Goal: Task Accomplishment & Management: Manage account settings

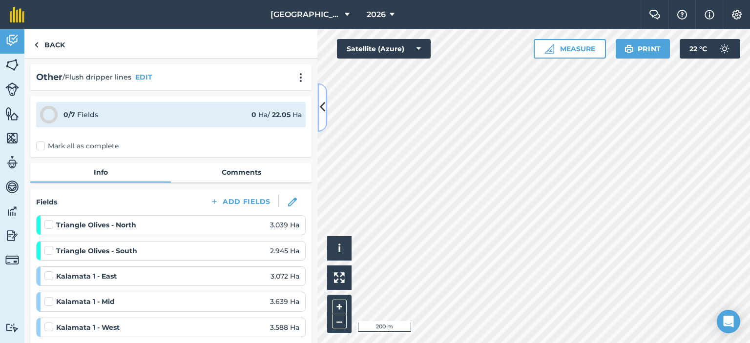
click at [323, 105] on icon at bounding box center [322, 107] width 5 height 17
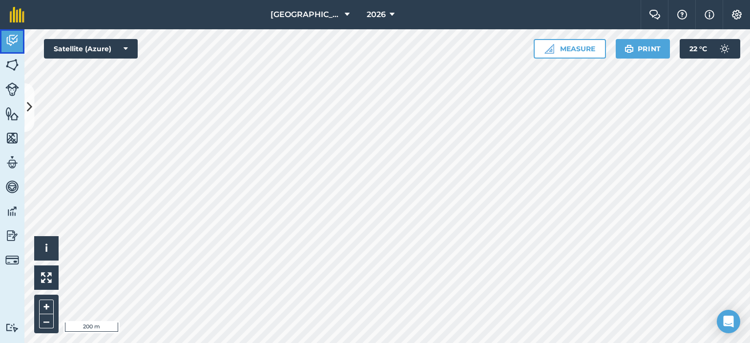
click at [8, 37] on img at bounding box center [12, 40] width 14 height 15
click at [13, 62] on img at bounding box center [12, 65] width 14 height 15
click at [18, 39] on img at bounding box center [12, 40] width 14 height 15
click at [30, 102] on icon at bounding box center [29, 107] width 5 height 17
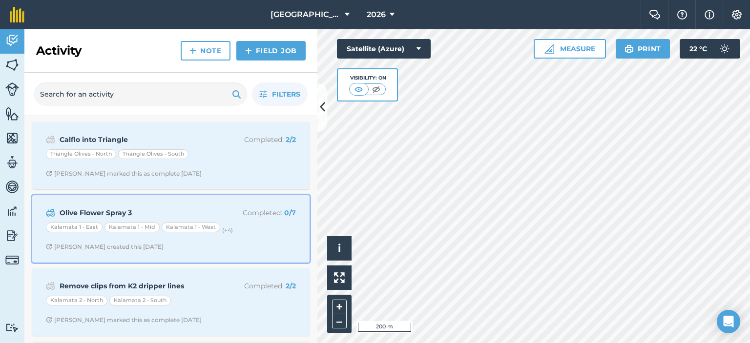
click at [244, 211] on p "Completed : 0 / 7" at bounding box center [257, 212] width 78 height 11
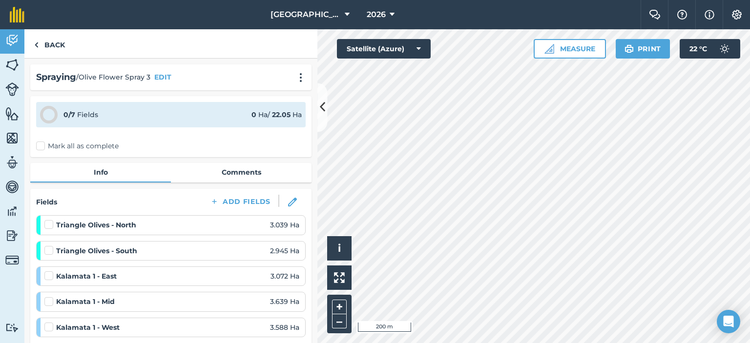
click at [42, 146] on label "Mark all as complete" at bounding box center [77, 146] width 82 height 10
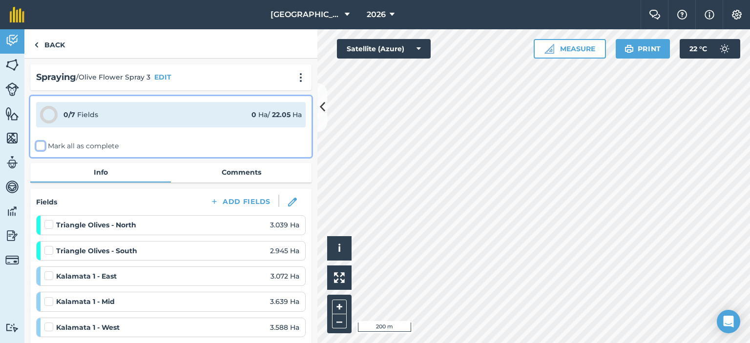
click at [42, 146] on input "Mark all as complete" at bounding box center [39, 144] width 6 height 6
checkbox input "false"
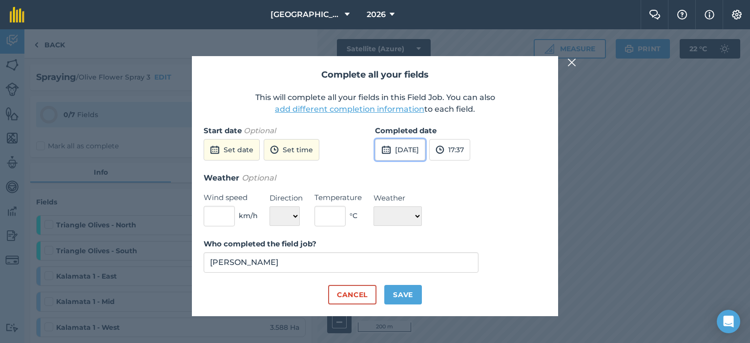
click at [425, 151] on button "[DATE]" at bounding box center [400, 149] width 50 height 21
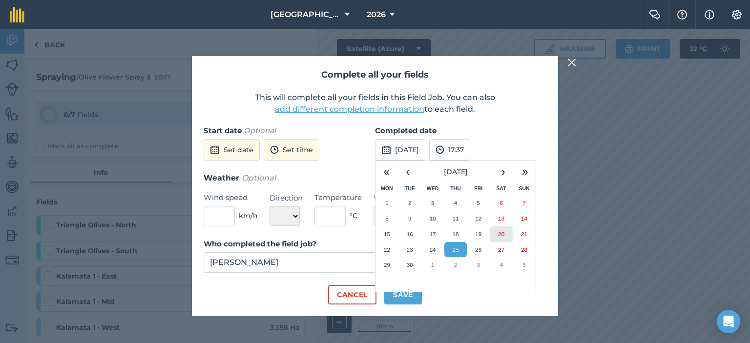
click at [501, 232] on abbr "20" at bounding box center [501, 234] width 6 height 6
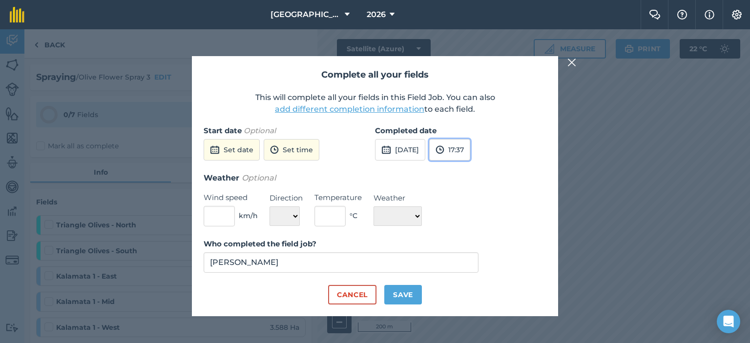
click at [470, 151] on button "17:37" at bounding box center [449, 149] width 41 height 21
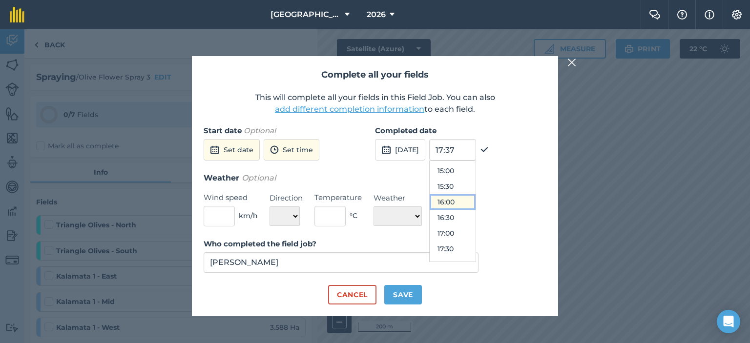
click at [469, 200] on button "16:00" at bounding box center [452, 202] width 46 height 16
click at [397, 291] on button "Save" at bounding box center [403, 295] width 38 height 20
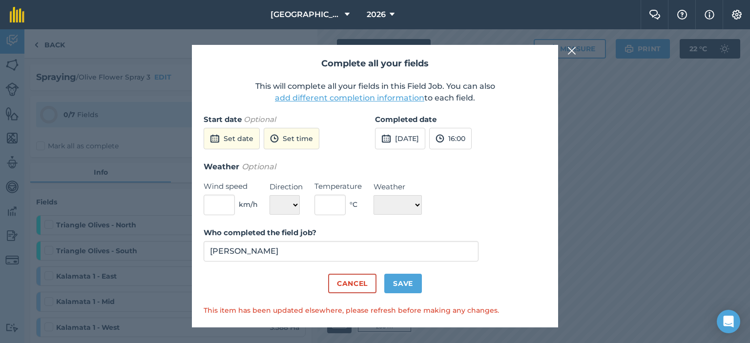
click at [570, 52] on img at bounding box center [571, 51] width 9 height 12
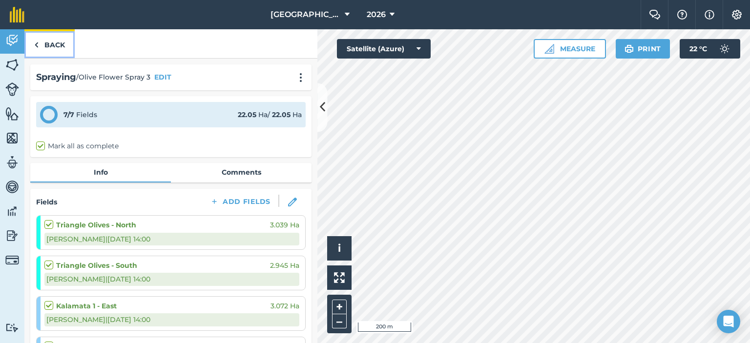
click at [40, 43] on link "Back" at bounding box center [49, 43] width 50 height 29
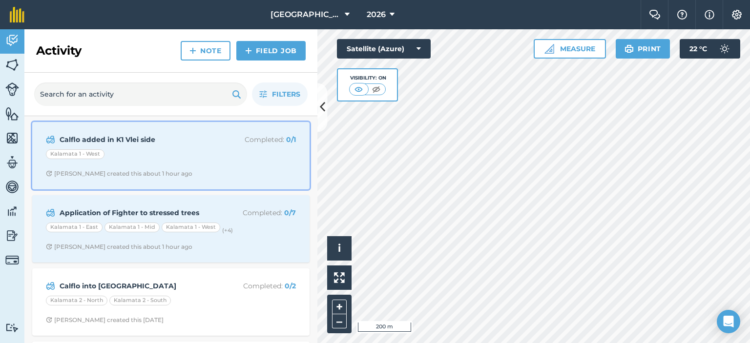
click at [188, 151] on div "Kalamata 1 - West" at bounding box center [171, 155] width 250 height 13
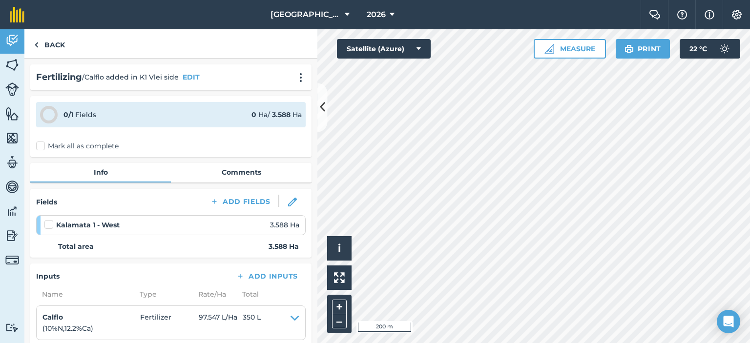
click at [41, 145] on label "Mark all as complete" at bounding box center [77, 146] width 82 height 10
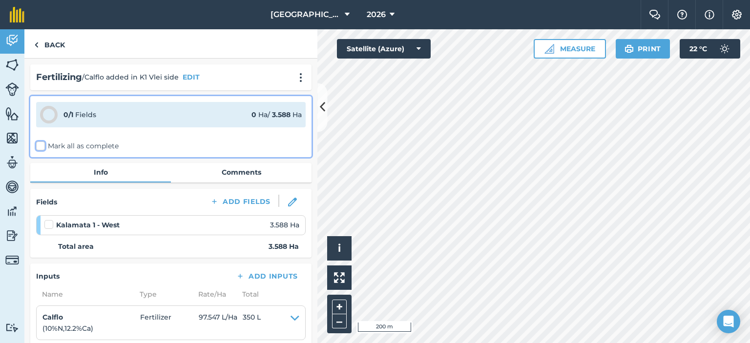
click at [41, 145] on input "Mark all as complete" at bounding box center [39, 144] width 6 height 6
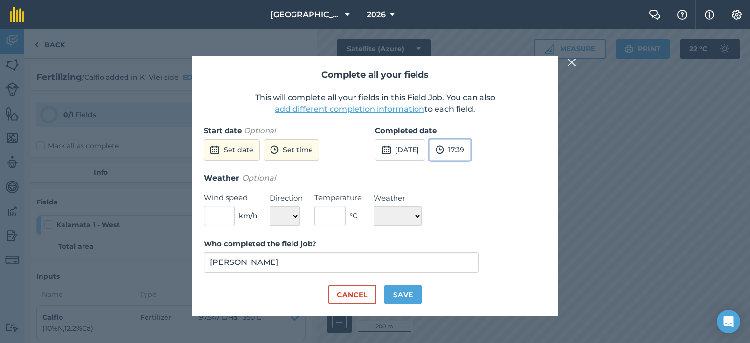
click at [444, 153] on img at bounding box center [439, 150] width 9 height 12
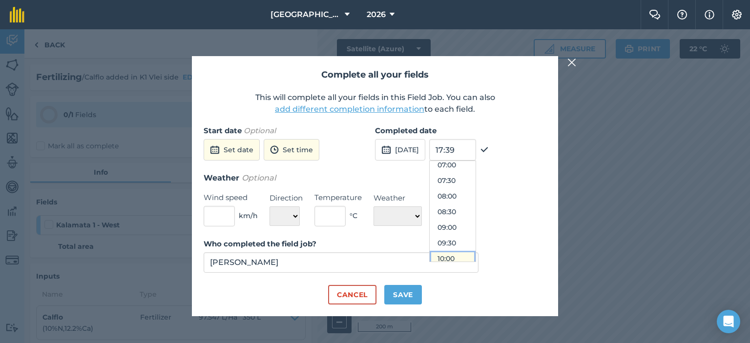
click at [468, 256] on button "10:00" at bounding box center [452, 259] width 46 height 16
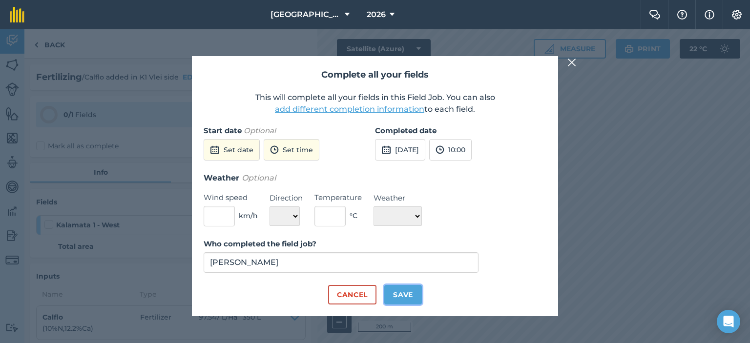
click at [408, 296] on button "Save" at bounding box center [403, 295] width 38 height 20
checkbox input "true"
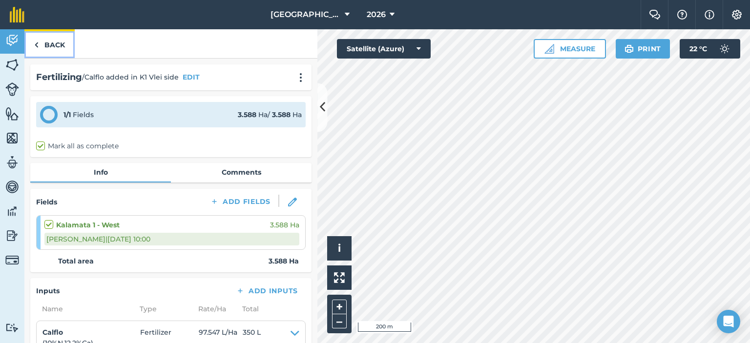
click at [41, 45] on link "Back" at bounding box center [49, 43] width 50 height 29
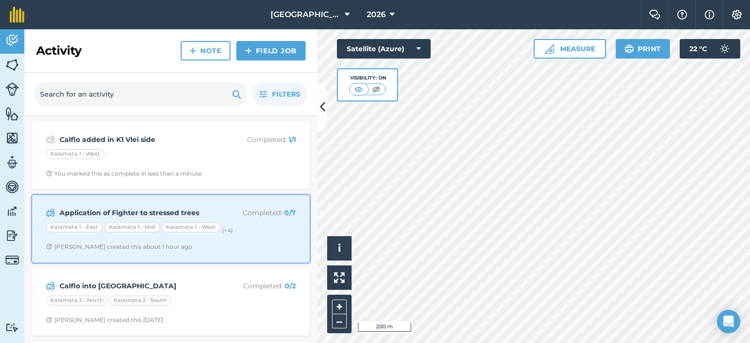
click at [226, 212] on p "Completed : 0 / 7" at bounding box center [257, 212] width 78 height 11
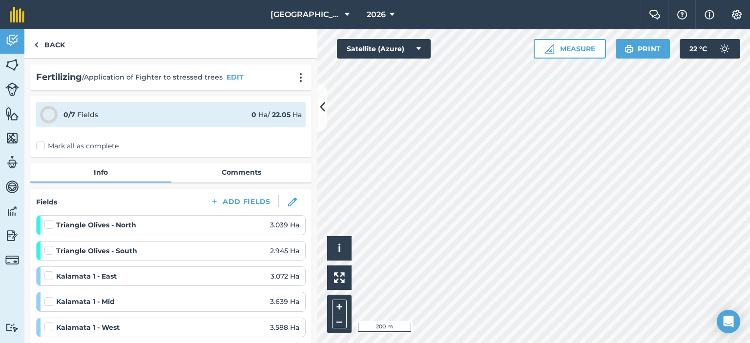
click at [41, 143] on label "Mark all as complete" at bounding box center [77, 146] width 82 height 10
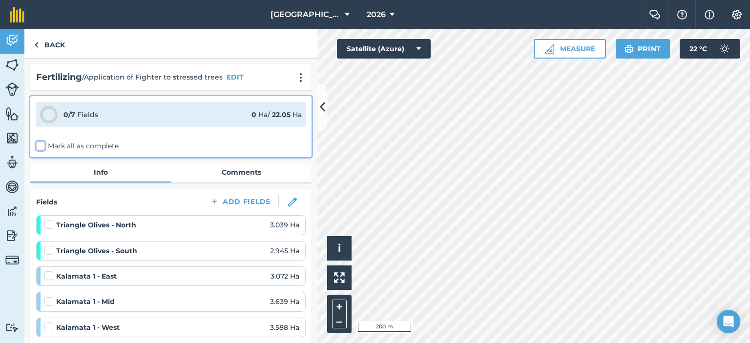
click at [41, 143] on input "Mark all as complete" at bounding box center [39, 144] width 6 height 6
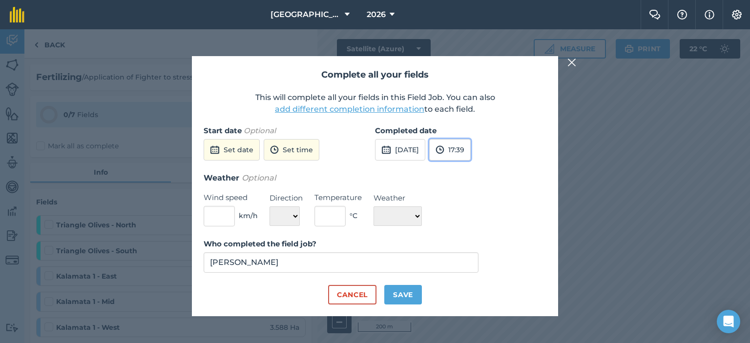
click at [470, 154] on button "17:39" at bounding box center [449, 149] width 41 height 21
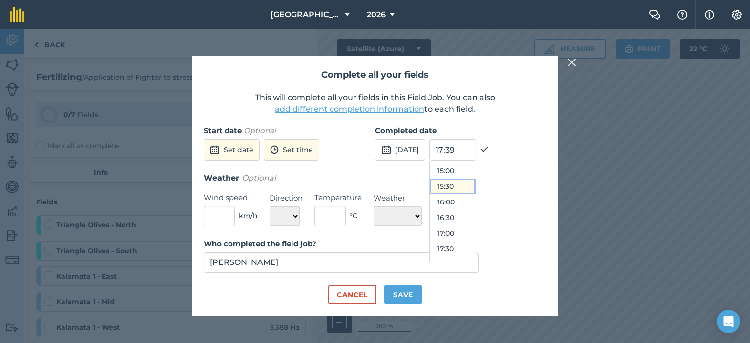
click at [474, 189] on button "15:30" at bounding box center [452, 187] width 46 height 16
click at [407, 292] on button "Save" at bounding box center [403, 295] width 38 height 20
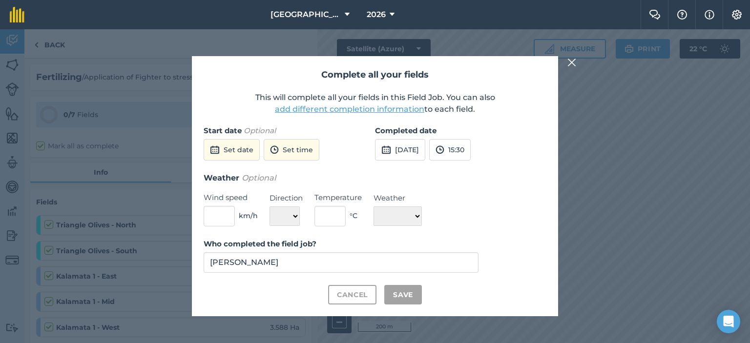
checkbox input "true"
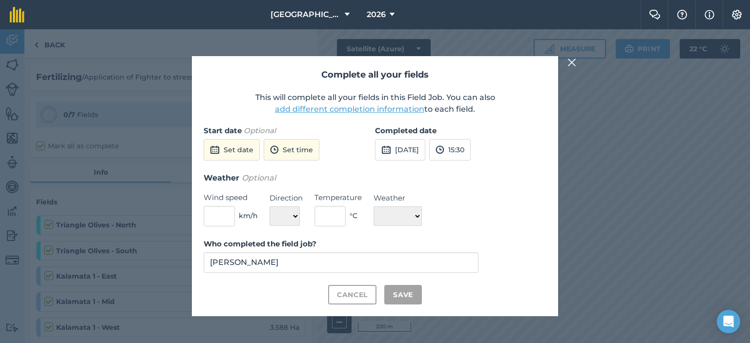
checkbox input "true"
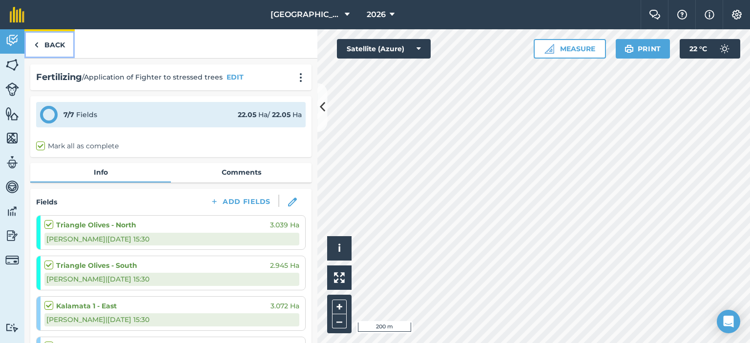
click at [50, 42] on link "Back" at bounding box center [49, 43] width 50 height 29
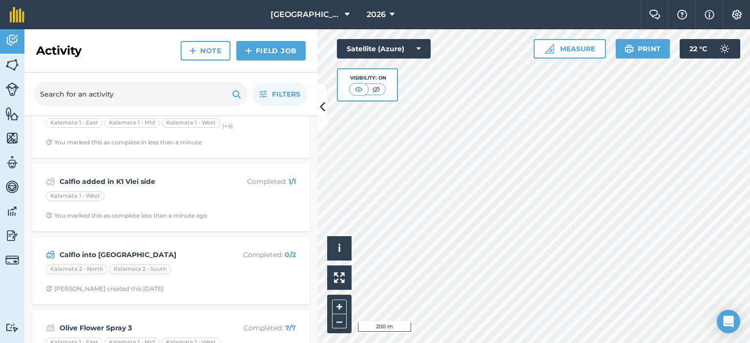
scroll to position [49, 0]
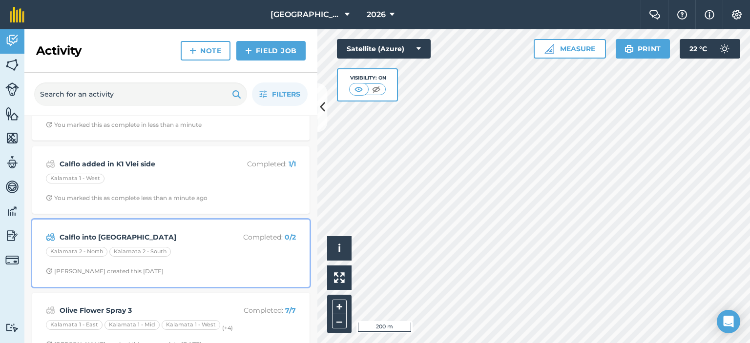
click at [218, 242] on p "Completed : 0 / 2" at bounding box center [257, 237] width 78 height 11
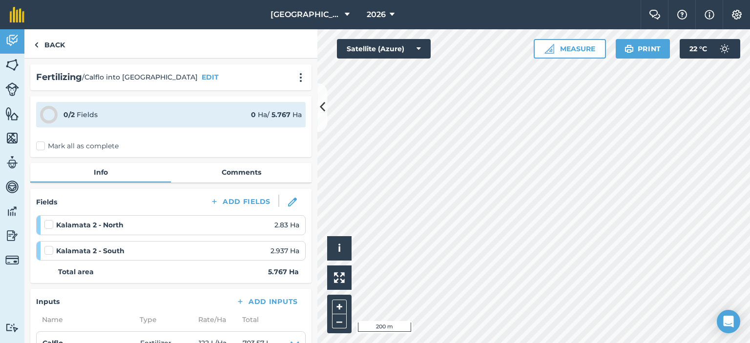
click at [39, 143] on label "Mark all as complete" at bounding box center [77, 146] width 82 height 10
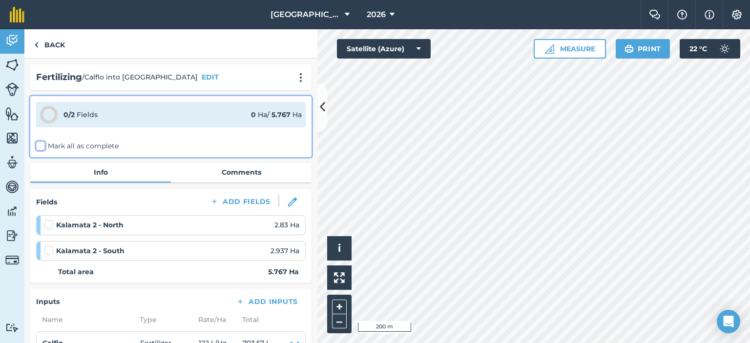
click at [39, 143] on input "Mark all as complete" at bounding box center [39, 144] width 6 height 6
checkbox input "false"
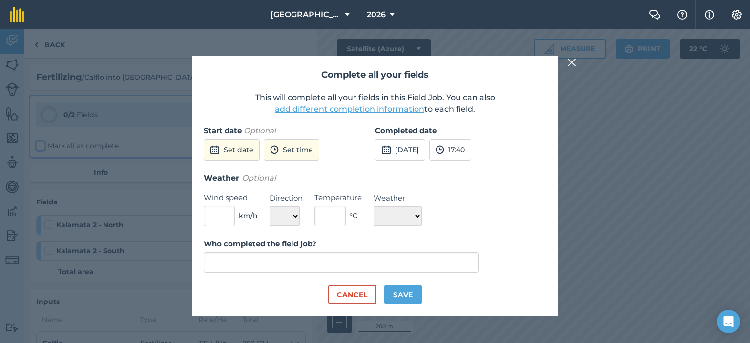
type input "[PERSON_NAME]"
click at [425, 156] on button "[DATE]" at bounding box center [400, 149] width 50 height 21
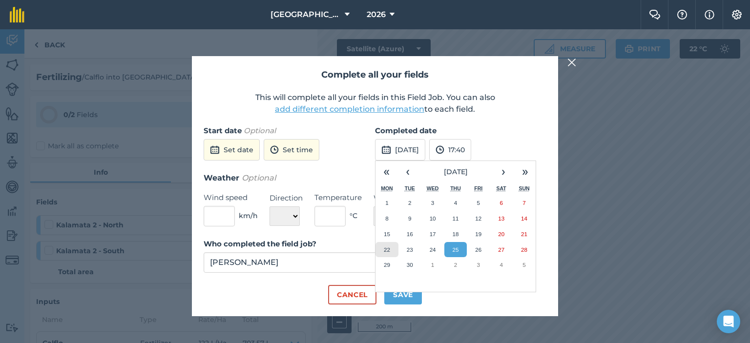
click at [384, 248] on abbr "22" at bounding box center [387, 249] width 6 height 6
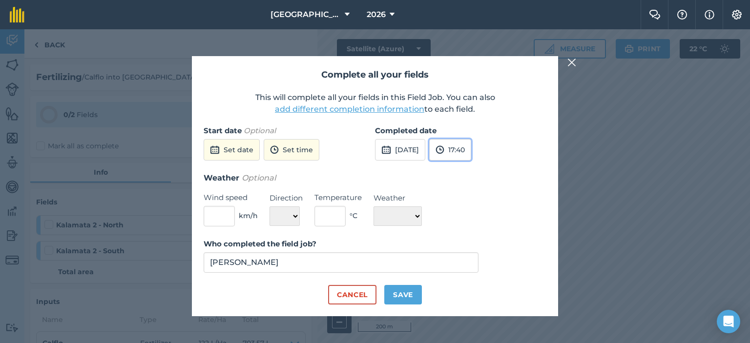
click at [471, 146] on button "17:40" at bounding box center [450, 149] width 42 height 21
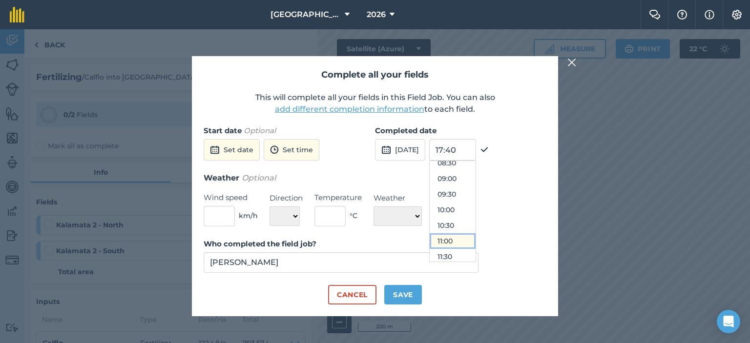
click at [469, 241] on button "11:00" at bounding box center [452, 241] width 46 height 16
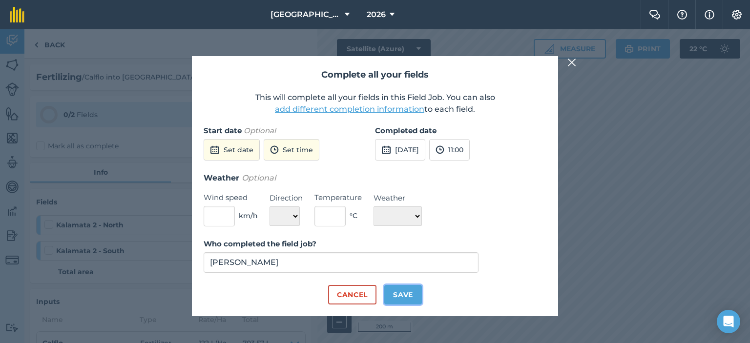
click at [412, 296] on button "Save" at bounding box center [403, 295] width 38 height 20
checkbox input "true"
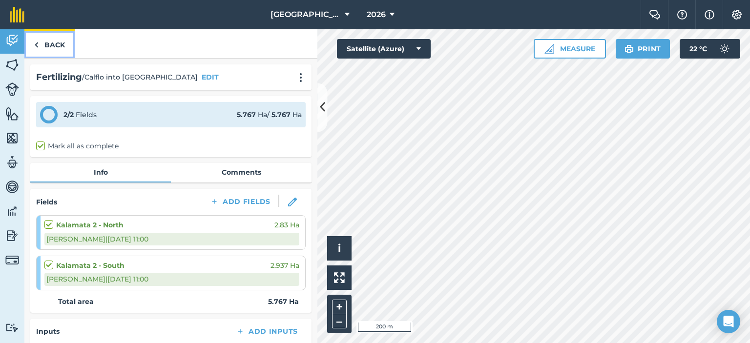
click at [41, 50] on link "Back" at bounding box center [49, 43] width 50 height 29
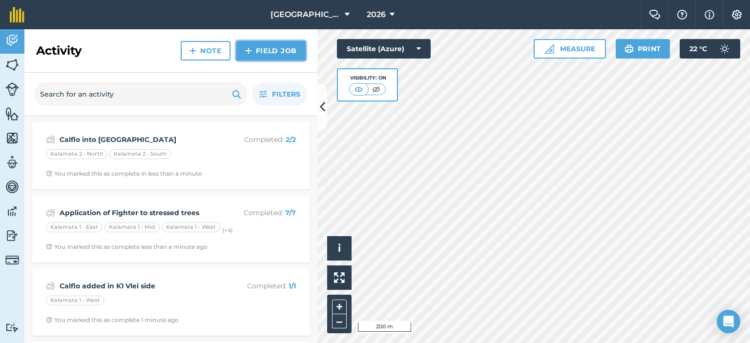
click at [278, 56] on link "Field Job" at bounding box center [270, 51] width 69 height 20
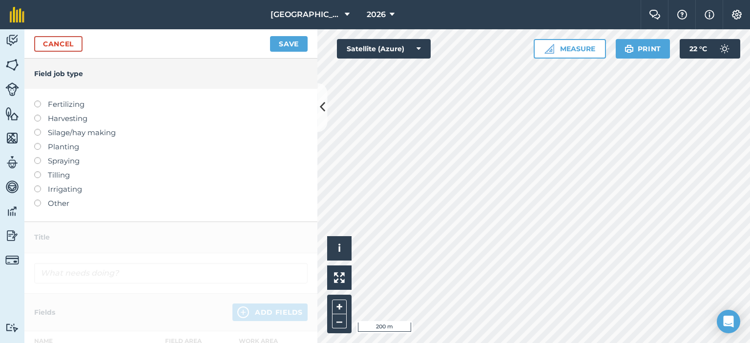
click at [40, 157] on label at bounding box center [41, 157] width 14 height 0
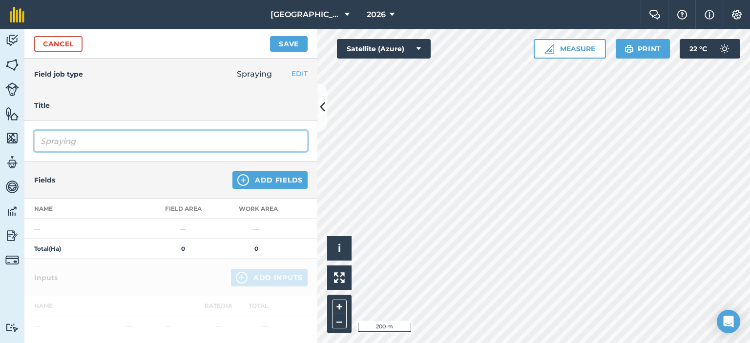
click at [108, 142] on input "Spraying" at bounding box center [170, 141] width 273 height 20
type input "S"
type input "Kill All Spray in Camp A"
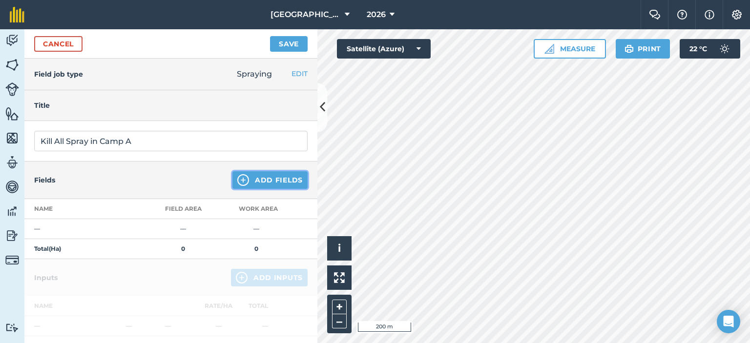
click at [277, 177] on button "Add Fields" at bounding box center [269, 180] width 75 height 18
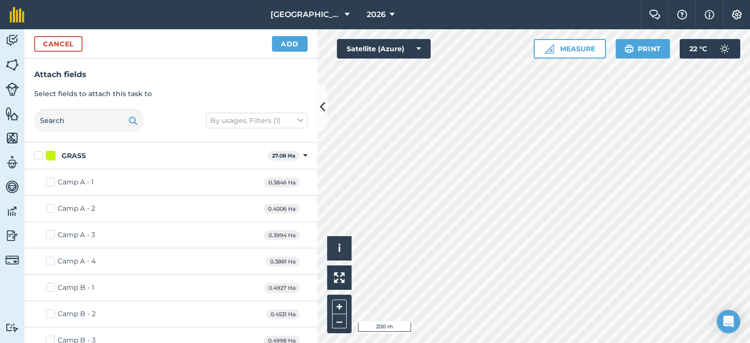
click at [49, 182] on label "Camp A - 1" at bounding box center [70, 182] width 48 height 10
click at [49, 182] on input "Camp A - 1" at bounding box center [49, 180] width 6 height 6
checkbox input "true"
click at [51, 207] on label "Camp A - 2" at bounding box center [70, 208] width 49 height 10
click at [51, 207] on input "Camp A - 2" at bounding box center [49, 206] width 6 height 6
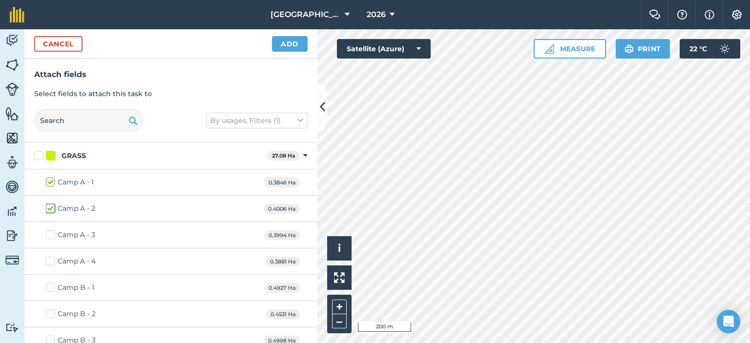
checkbox input "true"
click at [49, 236] on label "Camp A - 3" at bounding box center [70, 235] width 49 height 10
click at [49, 236] on input "Camp A - 3" at bounding box center [49, 233] width 6 height 6
checkbox input "true"
click at [48, 264] on label "Camp A - 4" at bounding box center [71, 261] width 50 height 10
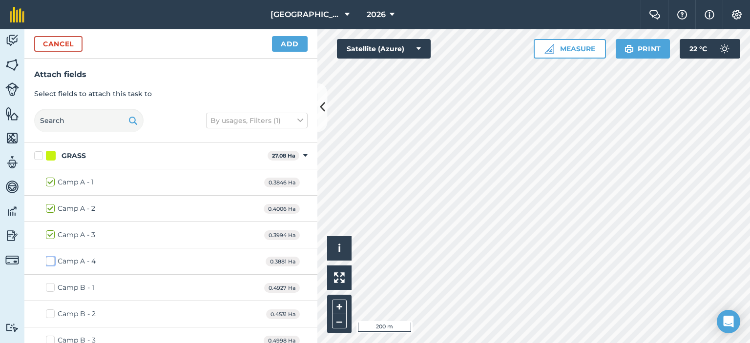
click at [48, 263] on input "Camp A - 4" at bounding box center [49, 259] width 6 height 6
checkbox input "true"
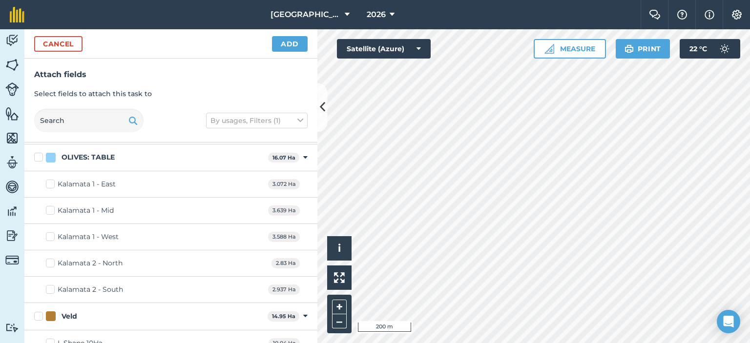
scroll to position [747, 0]
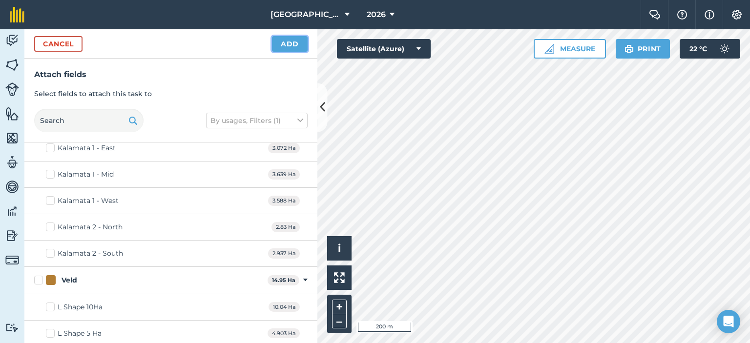
click at [290, 44] on button "Add" at bounding box center [290, 44] width 36 height 16
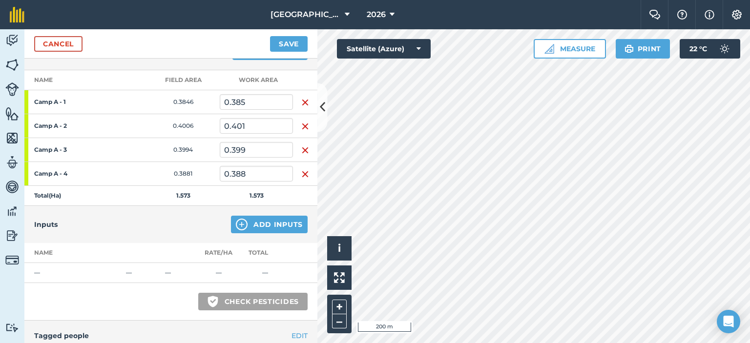
scroll to position [146, 0]
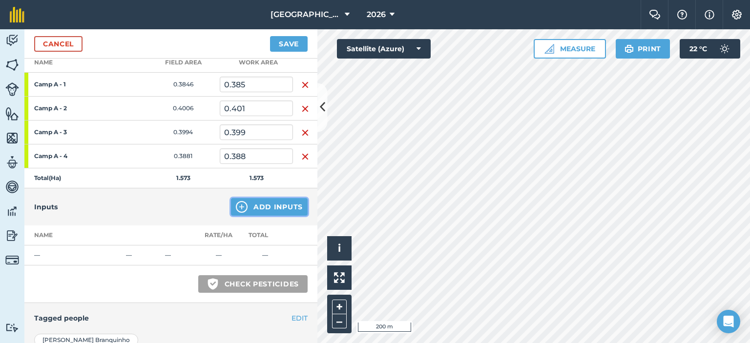
click at [256, 203] on button "Add Inputs" at bounding box center [269, 207] width 77 height 18
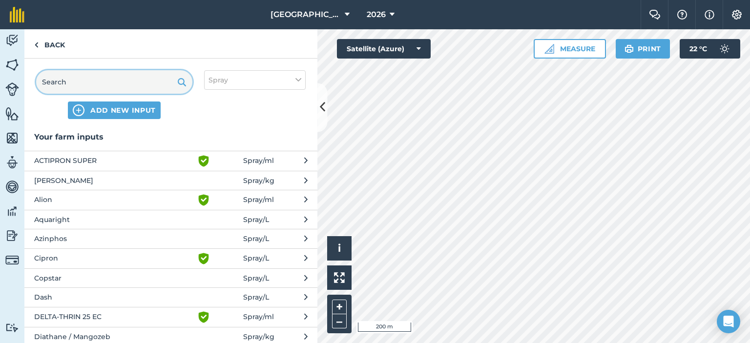
click at [112, 83] on input "text" at bounding box center [114, 81] width 156 height 23
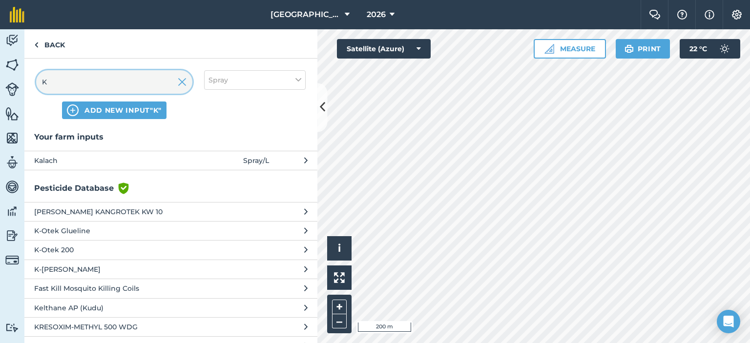
type input "K"
click at [142, 165] on button "Kalach Spray / L" at bounding box center [170, 160] width 293 height 19
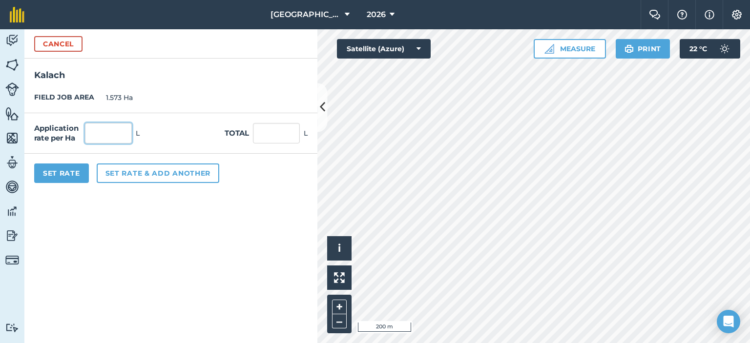
click at [125, 138] on input "text" at bounding box center [108, 133] width 47 height 20
type input "4"
type input "6.292"
click at [76, 173] on button "Set Rate" at bounding box center [61, 173] width 55 height 20
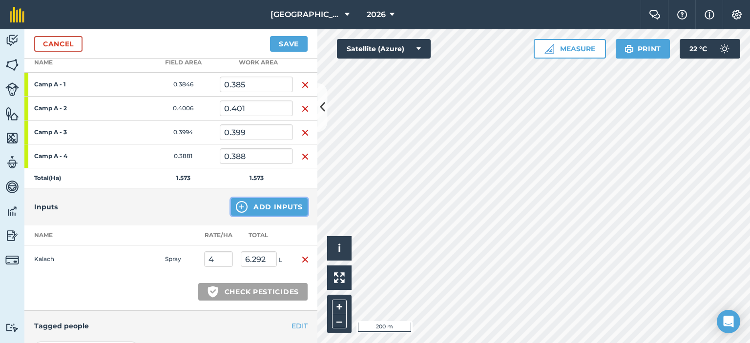
click at [248, 206] on button "Add Inputs" at bounding box center [269, 207] width 77 height 18
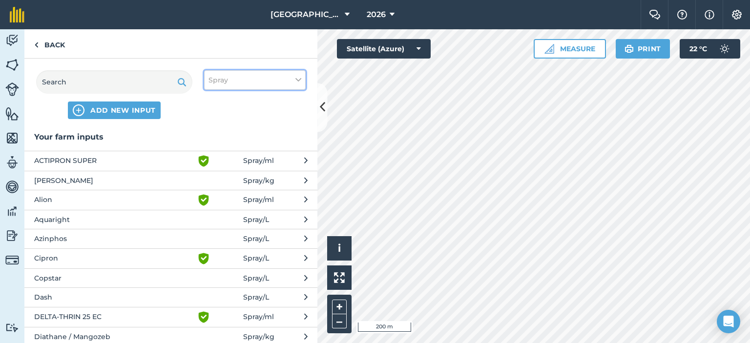
click at [300, 78] on icon at bounding box center [298, 80] width 6 height 11
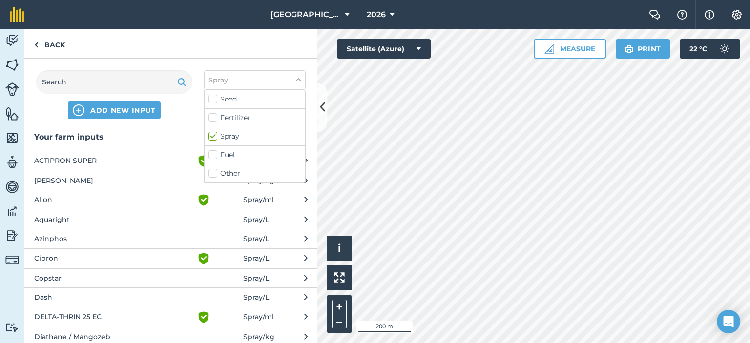
click at [212, 170] on label "Other" at bounding box center [254, 173] width 93 height 10
click at [212, 170] on input "Other" at bounding box center [211, 171] width 6 height 6
checkbox input "true"
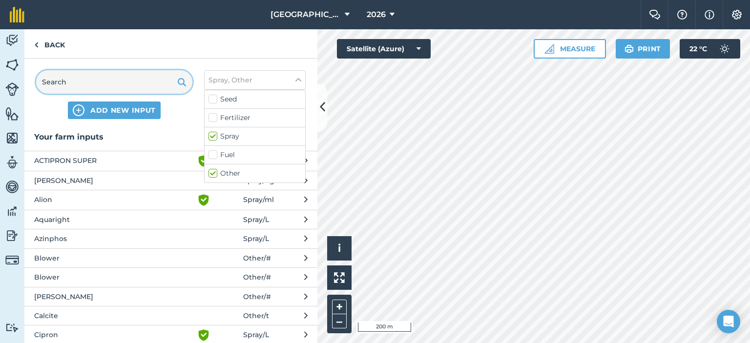
click at [139, 83] on input "text" at bounding box center [114, 81] width 156 height 23
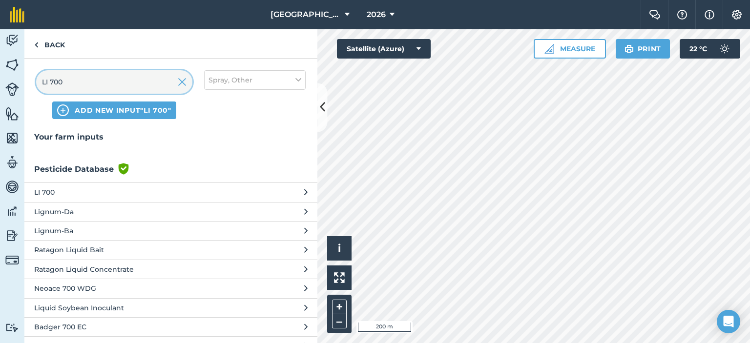
type input "LI 700"
click at [94, 191] on span "LI 700" at bounding box center [114, 192] width 160 height 11
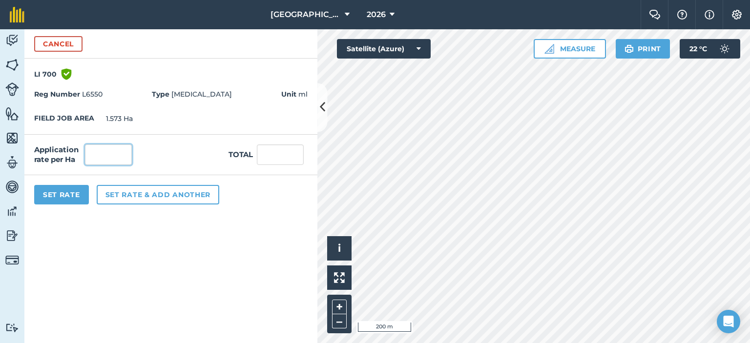
click at [105, 156] on input "text" at bounding box center [108, 154] width 47 height 20
type input "1"
click button "Cancel" at bounding box center [58, 44] width 48 height 16
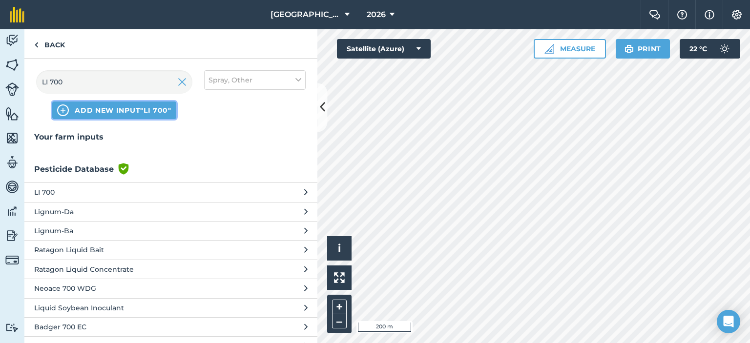
click at [150, 109] on span "ADD NEW INPUT "LI 700"" at bounding box center [123, 110] width 97 height 10
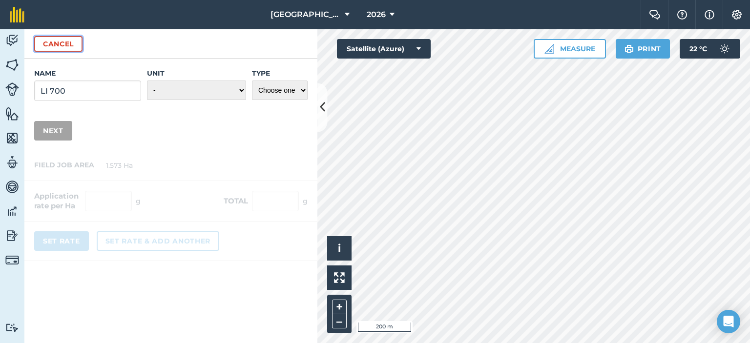
click at [56, 40] on button "Cancel" at bounding box center [58, 44] width 48 height 16
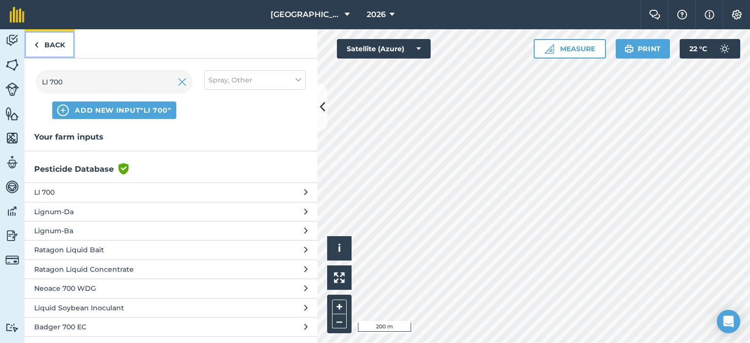
click at [57, 46] on link "Back" at bounding box center [49, 43] width 50 height 29
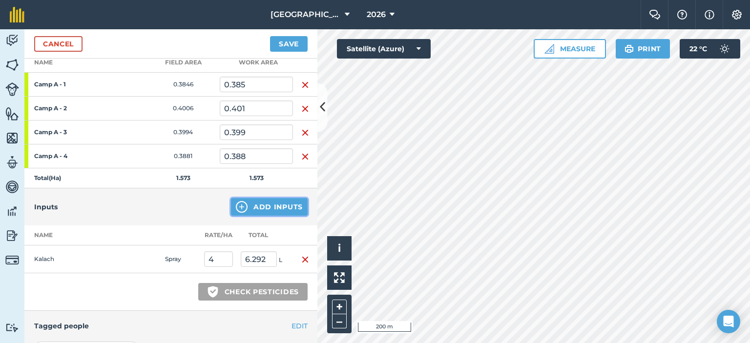
click at [254, 208] on button "Add Inputs" at bounding box center [269, 207] width 77 height 18
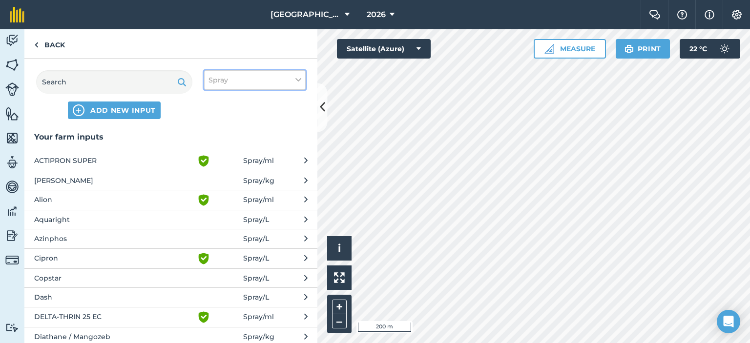
click at [293, 75] on button "Spray" at bounding box center [255, 80] width 102 height 20
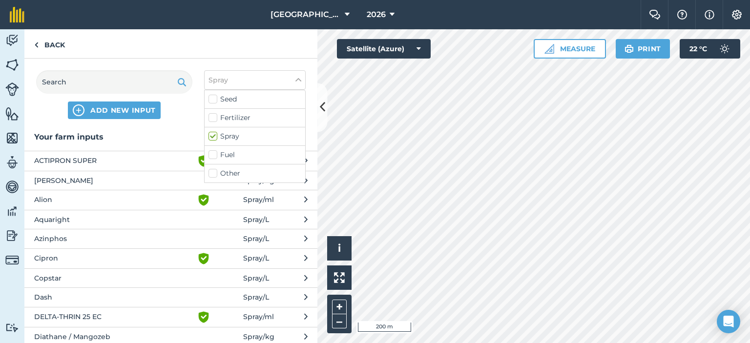
click at [216, 172] on label "Other" at bounding box center [254, 173] width 93 height 10
click at [215, 172] on input "Other" at bounding box center [211, 171] width 6 height 6
checkbox input "true"
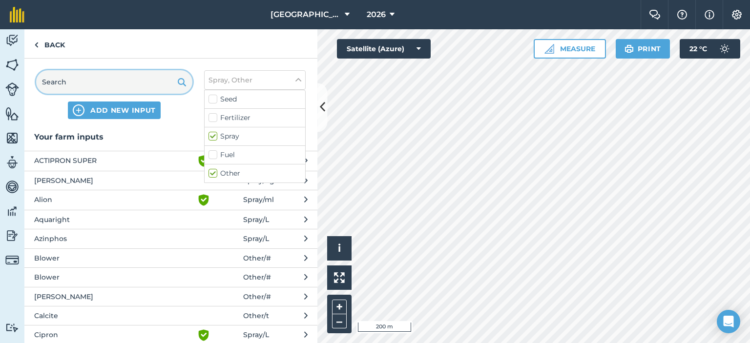
click at [121, 83] on input "text" at bounding box center [114, 81] width 156 height 23
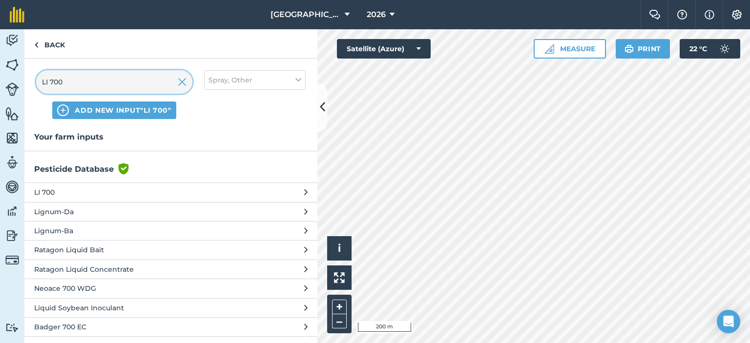
type input "LI 700"
click at [86, 190] on span "LI 700" at bounding box center [114, 192] width 160 height 11
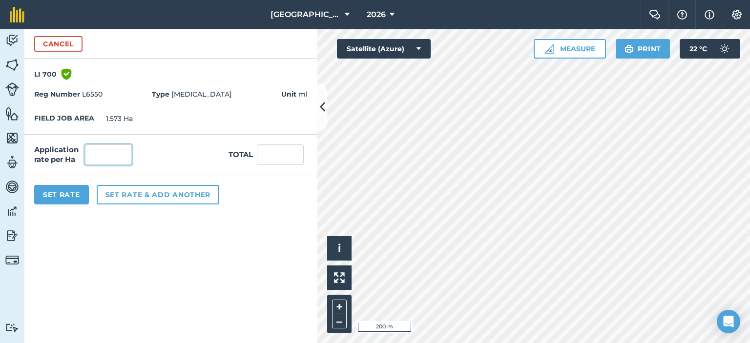
click at [111, 156] on input "text" at bounding box center [108, 154] width 47 height 20
type input "1"
type input "1.573"
click at [76, 192] on button "Set Rate" at bounding box center [61, 195] width 55 height 20
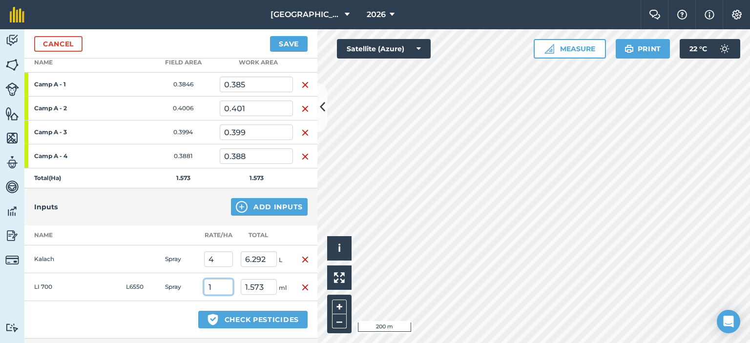
click at [223, 289] on input "1" at bounding box center [218, 287] width 29 height 16
type input "100"
type input "157.3"
click at [171, 304] on div "Green shield with white tick Check pesticides" at bounding box center [170, 320] width 293 height 38
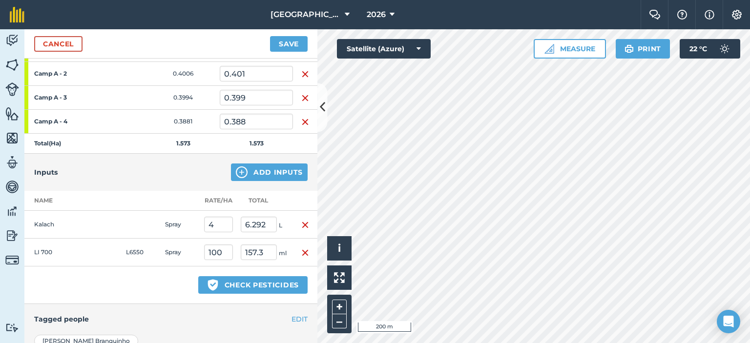
scroll to position [195, 0]
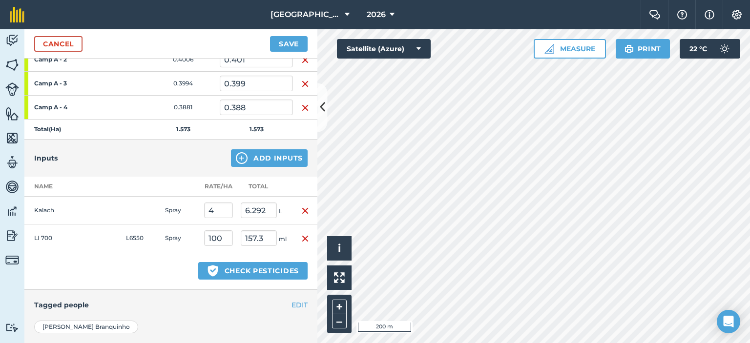
click at [301, 234] on img "button" at bounding box center [305, 239] width 8 height 12
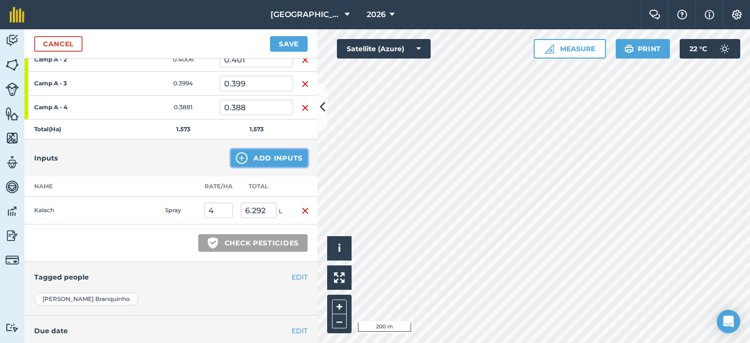
click at [265, 155] on button "Add Inputs" at bounding box center [269, 158] width 77 height 18
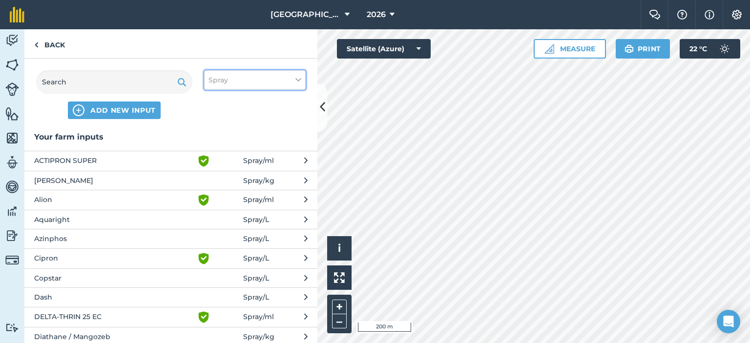
click at [228, 77] on button "Spray" at bounding box center [255, 80] width 102 height 20
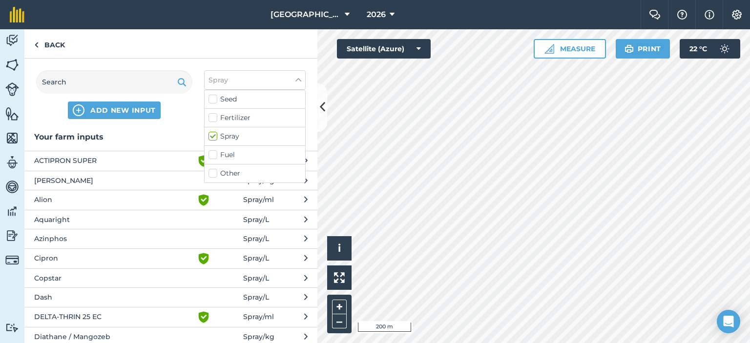
click at [214, 175] on label "Other" at bounding box center [254, 173] width 93 height 10
click at [214, 175] on input "Other" at bounding box center [211, 171] width 6 height 6
checkbox input "true"
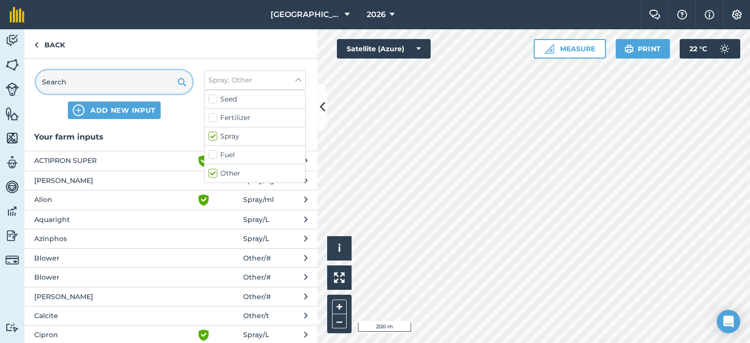
click at [156, 85] on input "text" at bounding box center [114, 81] width 156 height 23
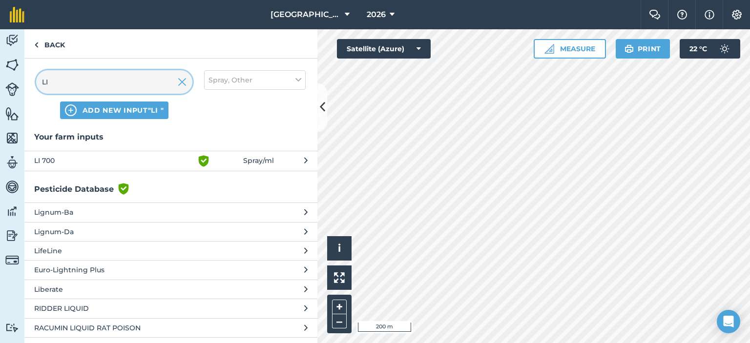
type input "LI"
click at [278, 158] on button "LI 700 Green shield with white tick Spray / ml" at bounding box center [170, 161] width 293 height 20
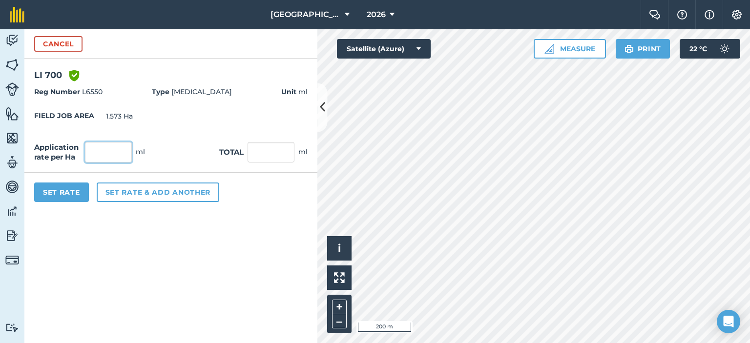
click at [110, 149] on input "text" at bounding box center [108, 152] width 47 height 20
type input "1,000"
type input "1,573"
click at [67, 192] on button "Set Rate" at bounding box center [61, 193] width 55 height 20
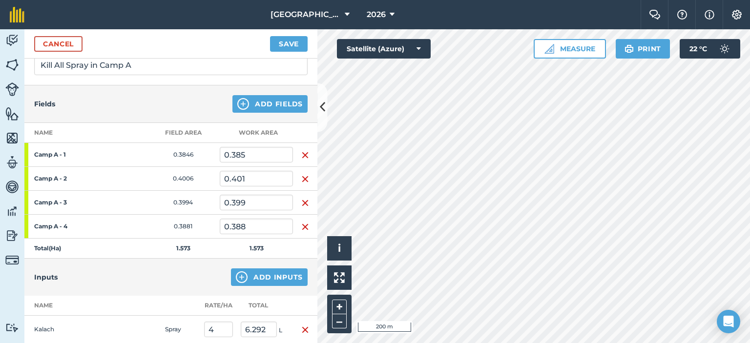
scroll to position [0, 0]
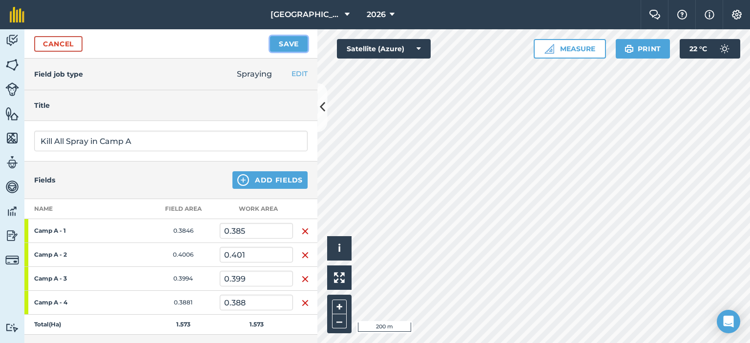
click at [293, 44] on button "Save" at bounding box center [289, 44] width 38 height 16
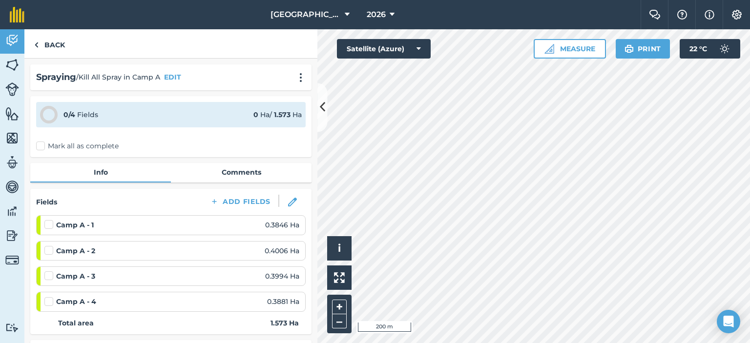
click at [43, 148] on label "Mark all as complete" at bounding box center [77, 146] width 82 height 10
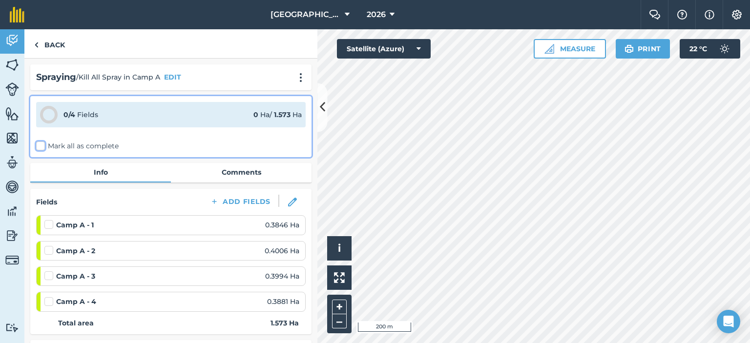
click at [42, 147] on input "Mark all as complete" at bounding box center [39, 144] width 6 height 6
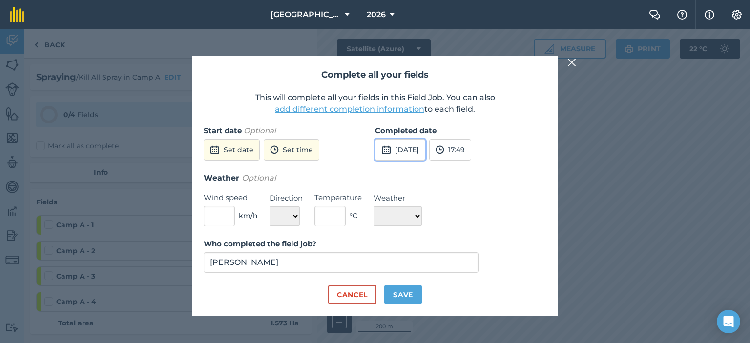
click at [405, 154] on button "[DATE]" at bounding box center [400, 149] width 50 height 21
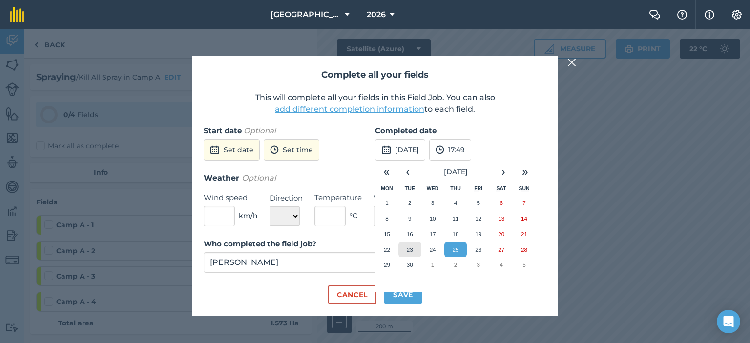
click at [410, 247] on abbr "23" at bounding box center [410, 249] width 6 height 6
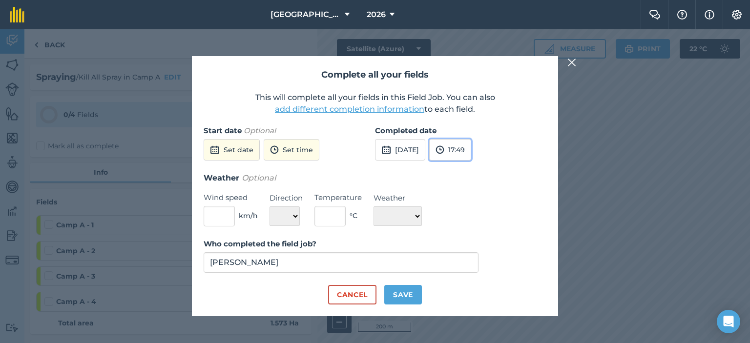
click at [470, 153] on button "17:49" at bounding box center [450, 149] width 42 height 21
click at [474, 222] on button "12:00" at bounding box center [452, 224] width 46 height 16
click at [404, 291] on button "Save" at bounding box center [403, 295] width 38 height 20
checkbox input "true"
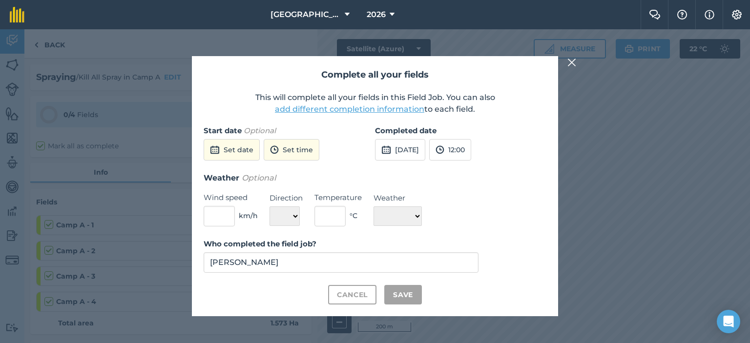
checkbox input "true"
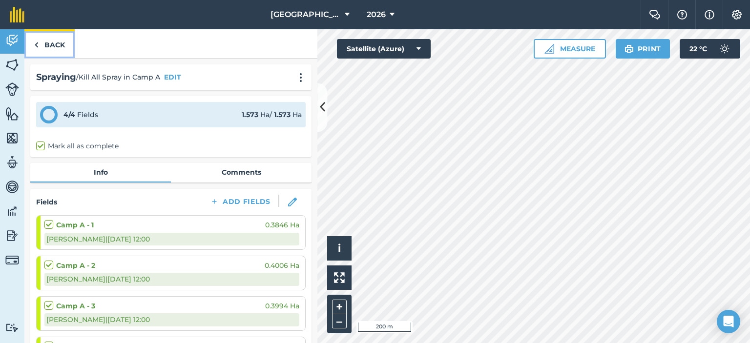
click at [41, 49] on link "Back" at bounding box center [49, 43] width 50 height 29
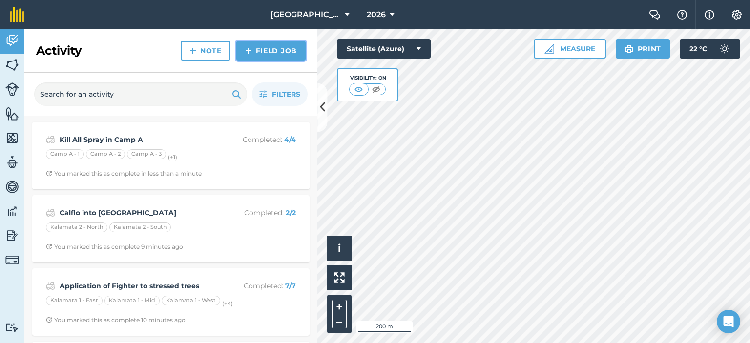
click at [259, 50] on link "Field Job" at bounding box center [270, 51] width 69 height 20
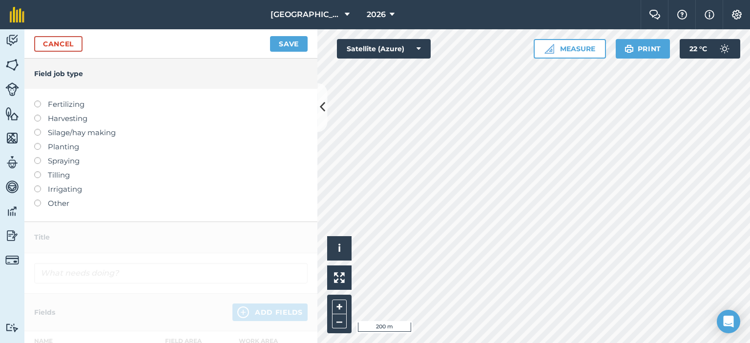
click at [38, 157] on label at bounding box center [41, 157] width 14 height 0
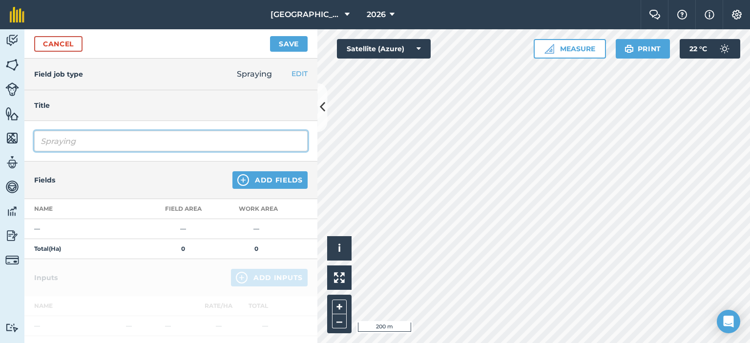
click at [137, 142] on input "Spraying" at bounding box center [170, 141] width 273 height 20
type input "S"
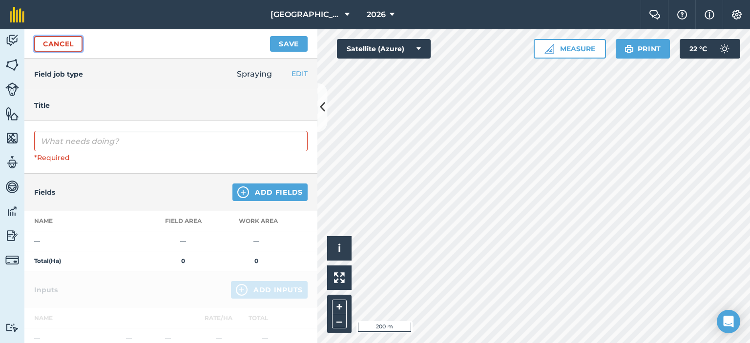
click at [64, 45] on link "Cancel" at bounding box center [58, 44] width 48 height 16
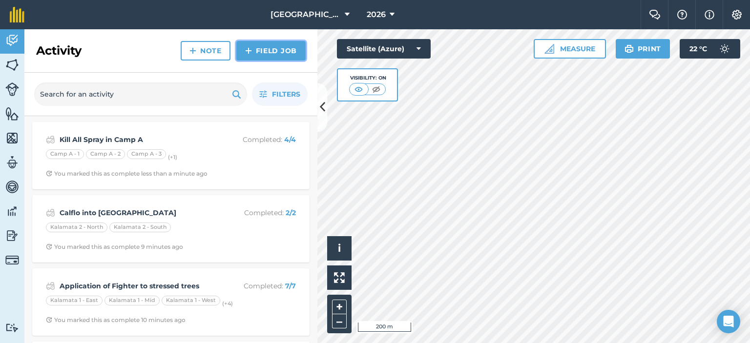
click at [260, 49] on link "Field Job" at bounding box center [270, 51] width 69 height 20
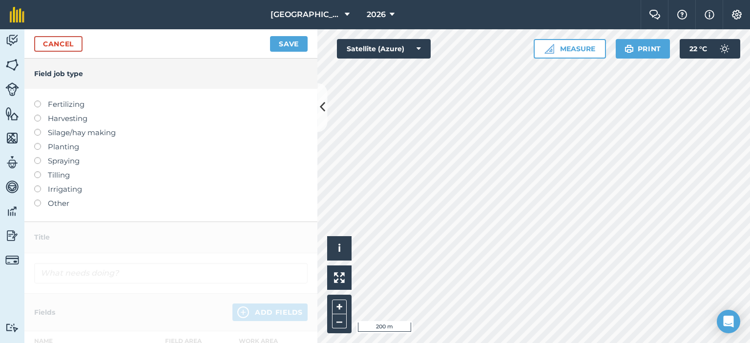
click at [37, 101] on label at bounding box center [41, 101] width 14 height 0
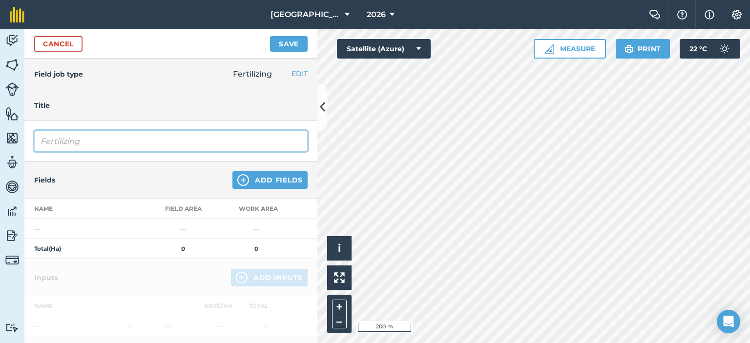
click at [104, 138] on input "Fertilizing" at bounding box center [170, 141] width 273 height 20
type input "F"
type input "Calflo into [GEOGRAPHIC_DATA]"
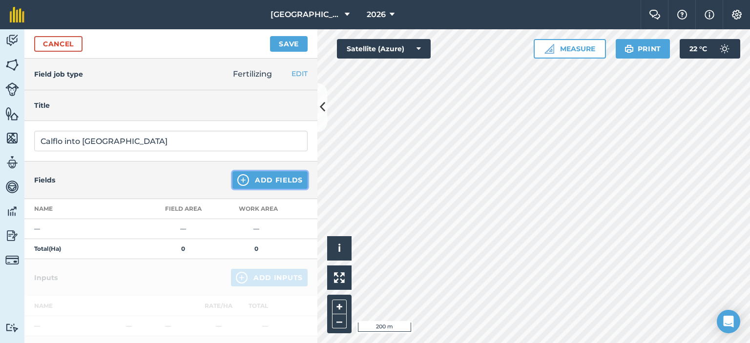
click at [252, 175] on button "Add Fields" at bounding box center [269, 180] width 75 height 18
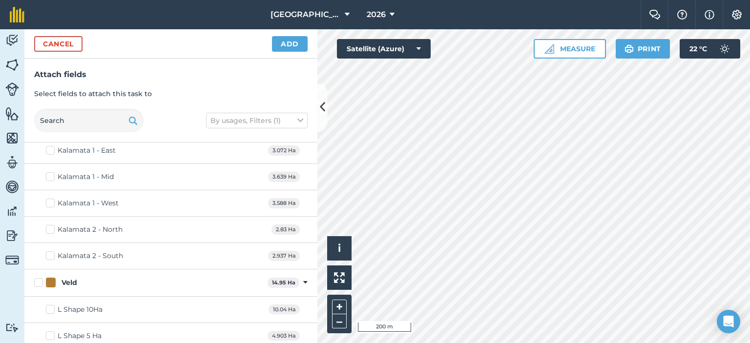
scroll to position [698, 0]
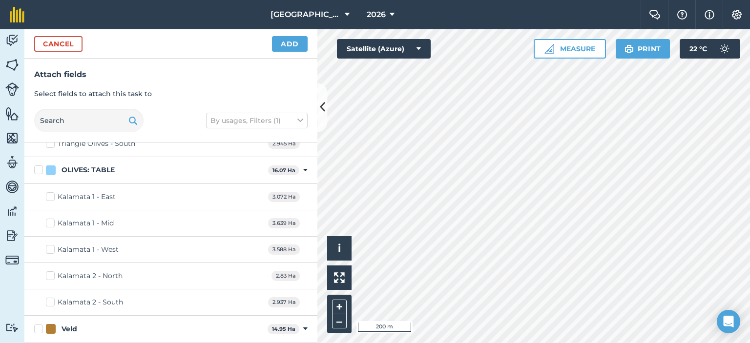
click at [138, 220] on div "Kalamata 1 - Mid 3.639 Ha" at bounding box center [170, 223] width 293 height 26
click at [48, 220] on label "Kalamata 1 - Mid" at bounding box center [80, 223] width 68 height 10
click at [48, 220] on input "Kalamata 1 - Mid" at bounding box center [49, 221] width 6 height 6
checkbox input "true"
click at [293, 46] on button "Add" at bounding box center [290, 44] width 36 height 16
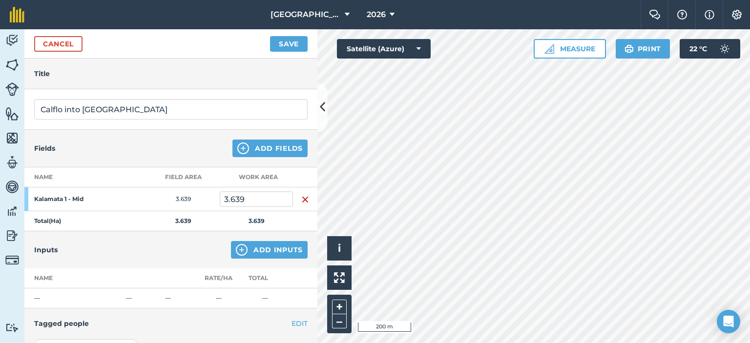
scroll to position [49, 0]
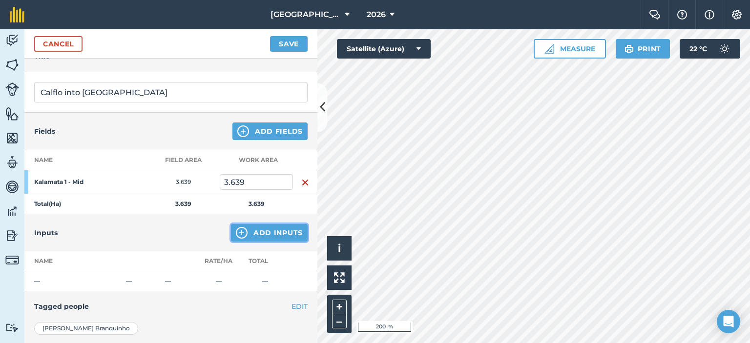
click at [258, 235] on button "Add Inputs" at bounding box center [269, 233] width 77 height 18
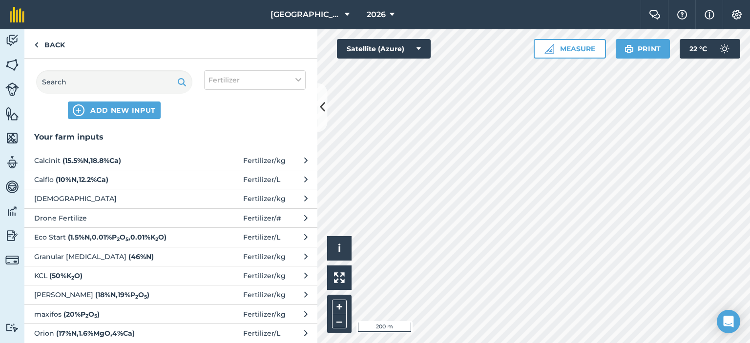
click at [156, 178] on span "Calflo ( 10 % N , 12.2 % Ca )" at bounding box center [114, 179] width 160 height 11
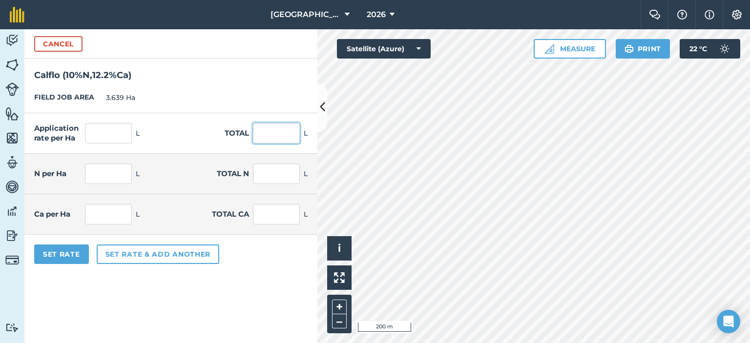
click at [272, 136] on input "text" at bounding box center [276, 133] width 47 height 20
type input "300"
type input "82.44"
type input "8.244"
type input "30"
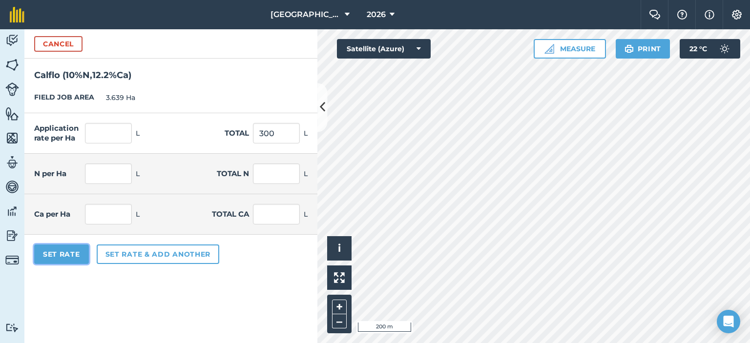
type input "10.058"
type input "36.6"
click at [38, 255] on button "Set Rate" at bounding box center [61, 254] width 55 height 20
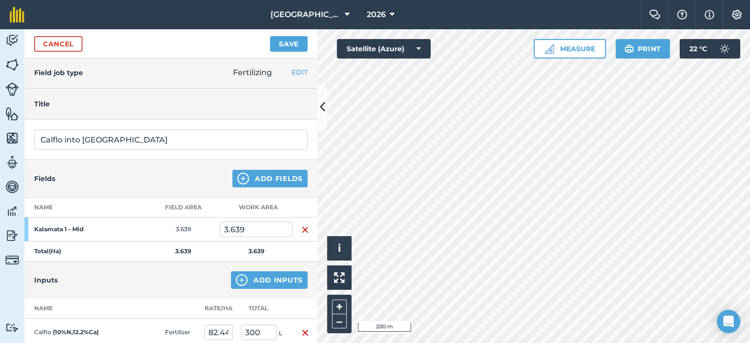
scroll to position [0, 0]
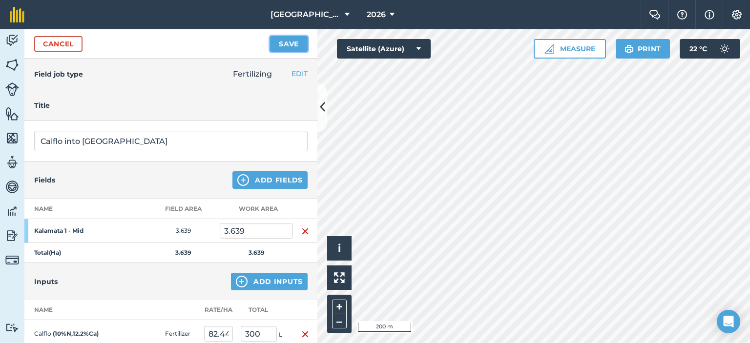
click at [291, 45] on button "Save" at bounding box center [289, 44] width 38 height 16
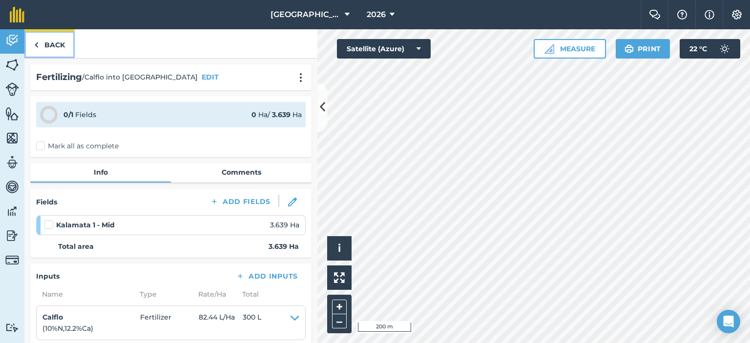
click at [51, 46] on link "Back" at bounding box center [49, 43] width 50 height 29
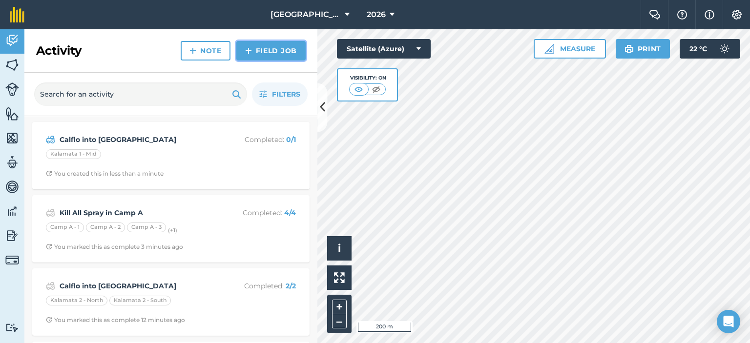
click at [263, 51] on link "Field Job" at bounding box center [270, 51] width 69 height 20
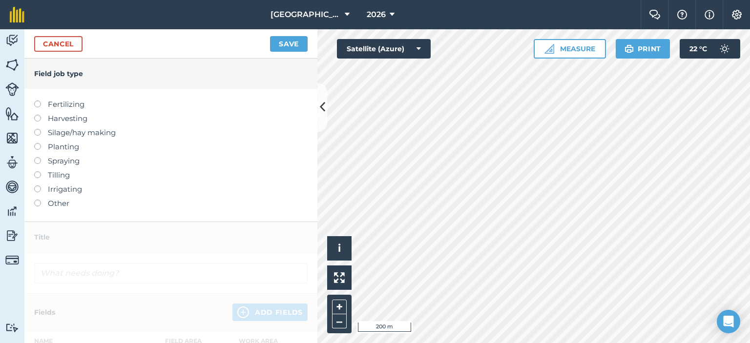
click at [37, 101] on label at bounding box center [41, 101] width 14 height 0
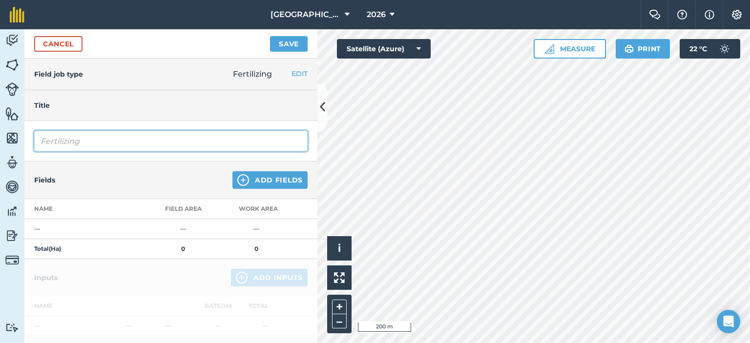
click at [109, 140] on input "Fertilizing" at bounding box center [170, 141] width 273 height 20
type input "F"
type input "Calflo in [GEOGRAPHIC_DATA] (River)"
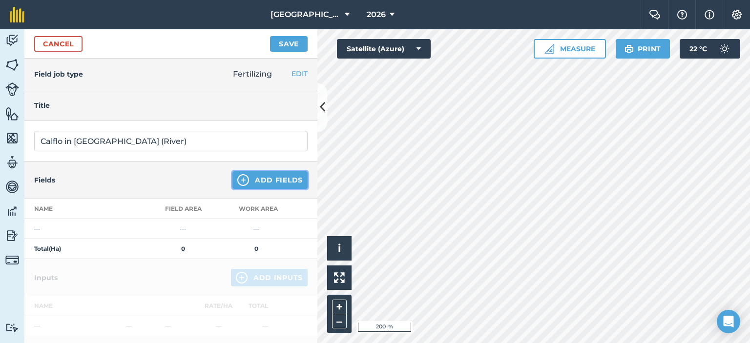
click at [287, 182] on button "Add Fields" at bounding box center [269, 180] width 75 height 18
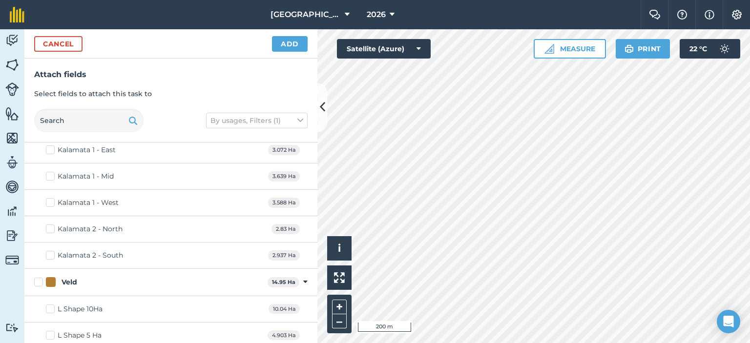
scroll to position [747, 0]
click at [112, 146] on div "Kalamata 1 - East" at bounding box center [87, 148] width 58 height 10
click at [52, 146] on input "Kalamata 1 - East" at bounding box center [49, 146] width 6 height 6
checkbox input "true"
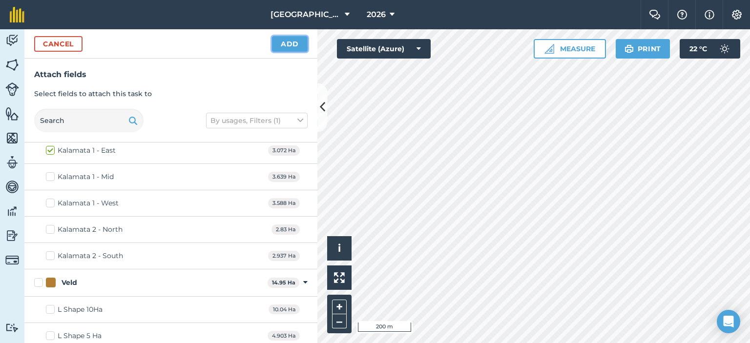
click at [285, 46] on button "Add" at bounding box center [290, 44] width 36 height 16
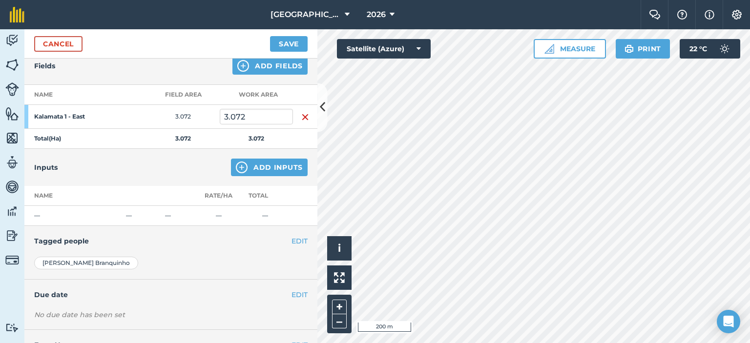
scroll to position [98, 0]
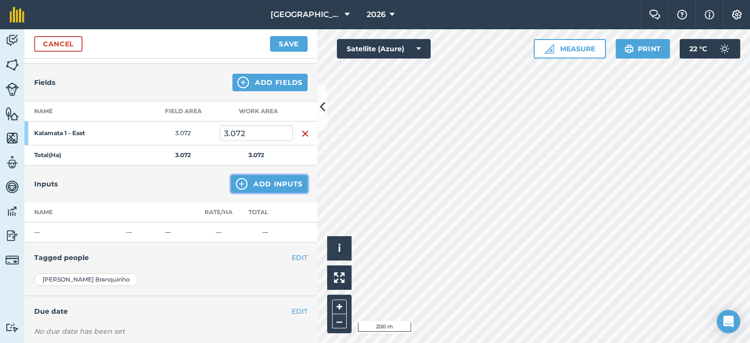
click at [245, 181] on button "Add Inputs" at bounding box center [269, 184] width 77 height 18
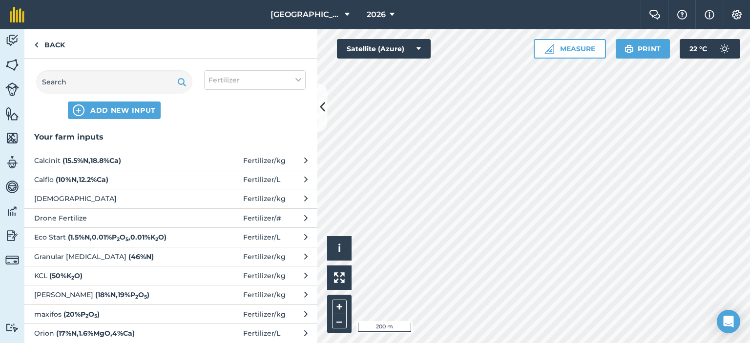
click at [92, 179] on strong "( 10 % N , 12.2 % Ca )" at bounding box center [82, 179] width 53 height 9
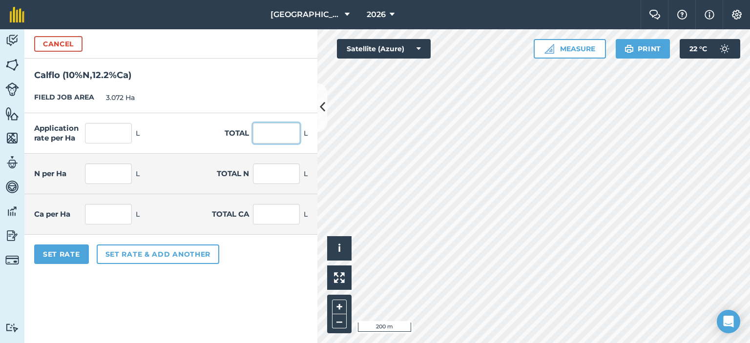
click at [263, 132] on input "text" at bounding box center [276, 133] width 47 height 20
type input "500"
type input "162.76"
type input "16.276"
type input "50"
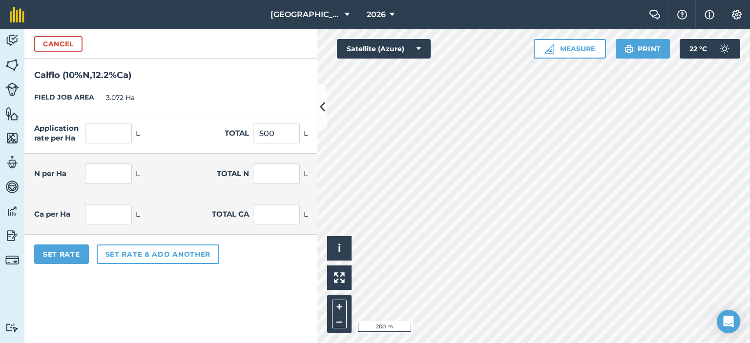
type input "19.857"
type input "61"
click at [90, 286] on form "Cancel Calflo ( 10 % N , 12.2 % Ca ) FIELD JOB AREA 3.072 Ha Application rate p…" at bounding box center [170, 186] width 293 height 314
click at [69, 249] on button "Set Rate" at bounding box center [61, 254] width 55 height 20
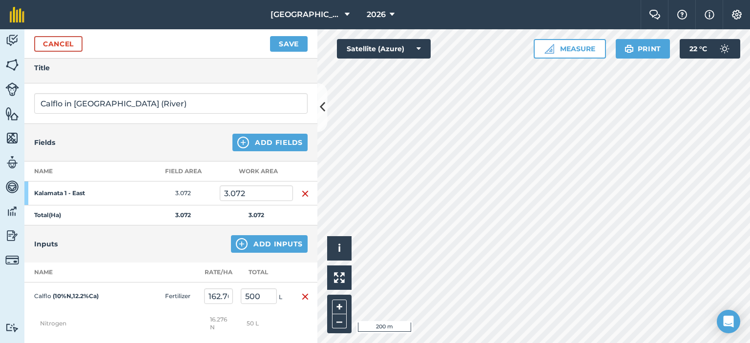
scroll to position [18, 0]
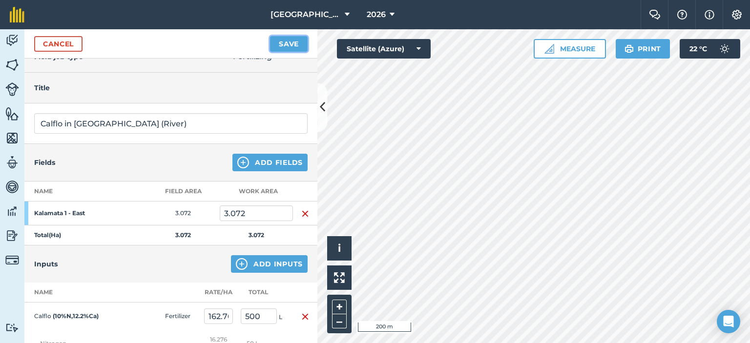
click at [282, 50] on button "Save" at bounding box center [289, 44] width 38 height 16
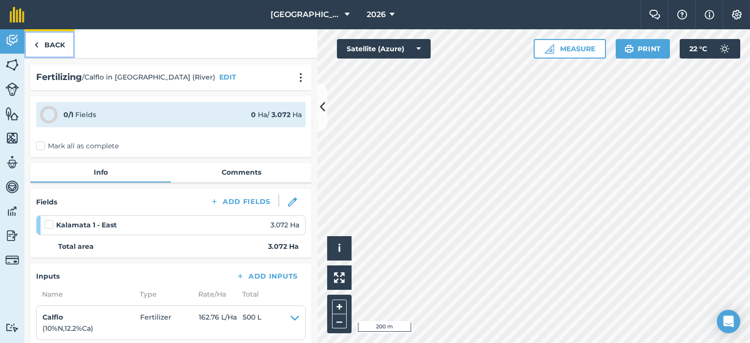
click at [68, 41] on link "Back" at bounding box center [49, 43] width 50 height 29
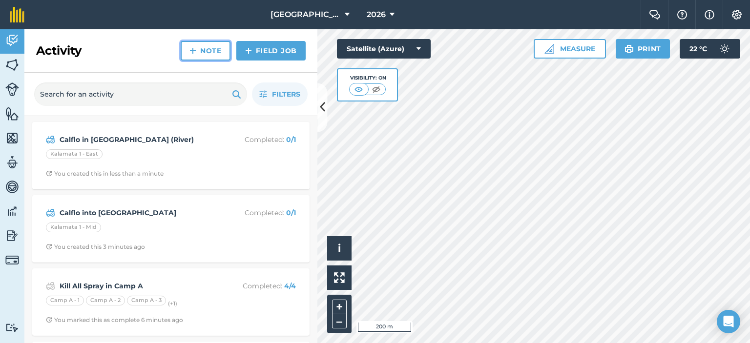
click at [218, 47] on link "Note" at bounding box center [206, 51] width 50 height 20
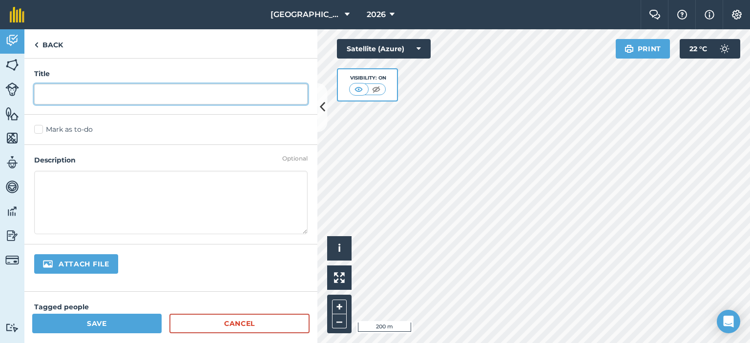
click at [184, 97] on input "text" at bounding box center [170, 94] width 273 height 20
type input "F"
type input "S"
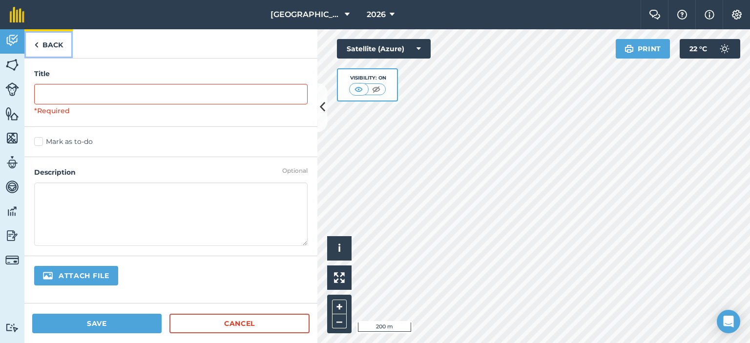
click at [61, 38] on link "Back" at bounding box center [48, 43] width 48 height 29
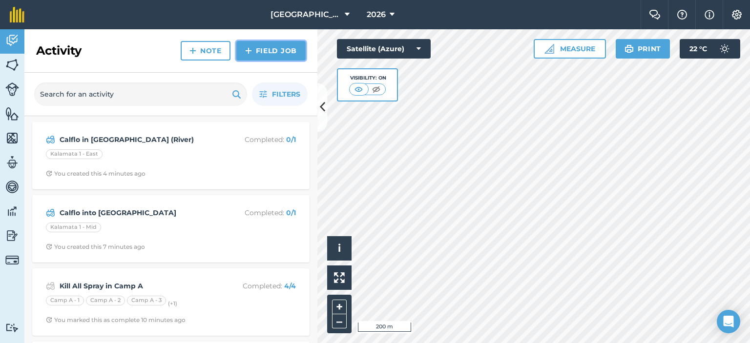
click at [272, 50] on link "Field Job" at bounding box center [270, 51] width 69 height 20
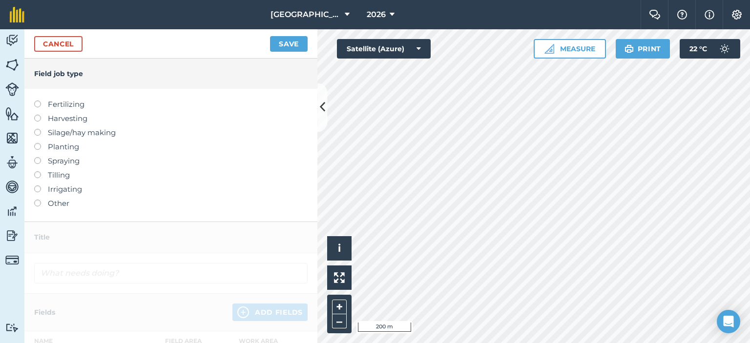
click at [37, 157] on label at bounding box center [41, 157] width 14 height 0
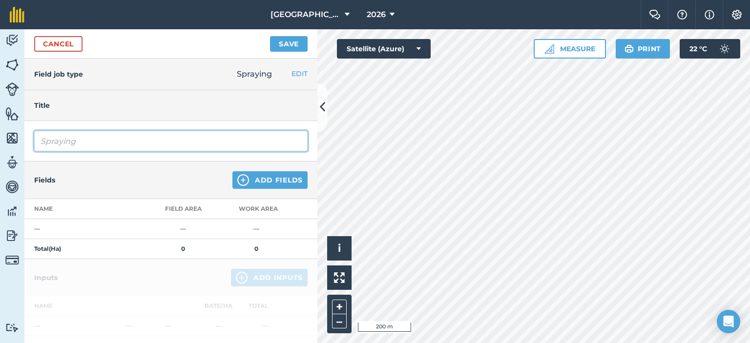
click at [81, 144] on input "Spraying" at bounding box center [170, 141] width 273 height 20
type input "S"
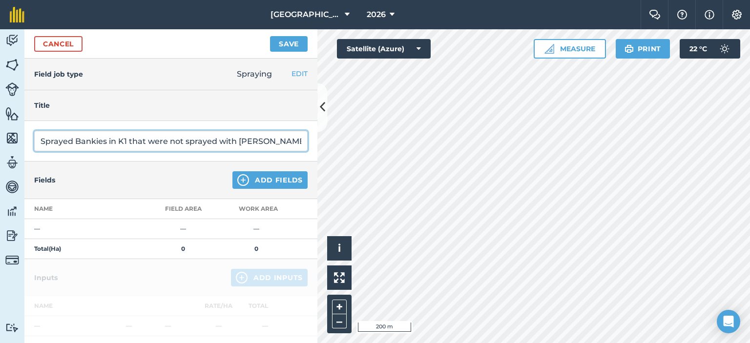
type input "Sprayed Bankies in K1 that were not sprayed with [PERSON_NAME]."
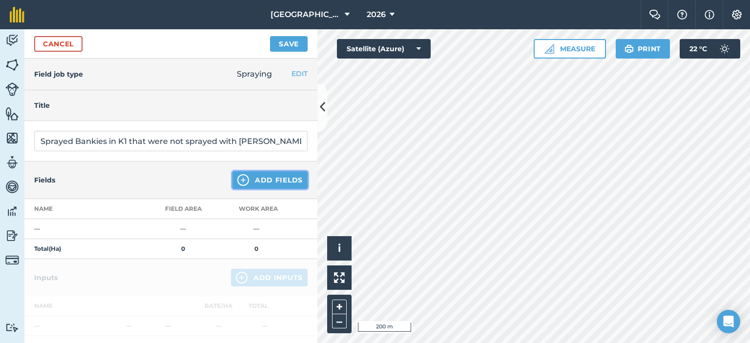
click at [275, 177] on button "Add Fields" at bounding box center [269, 180] width 75 height 18
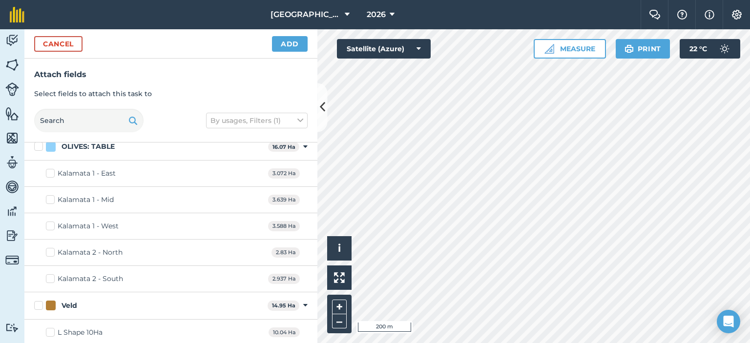
scroll to position [698, 0]
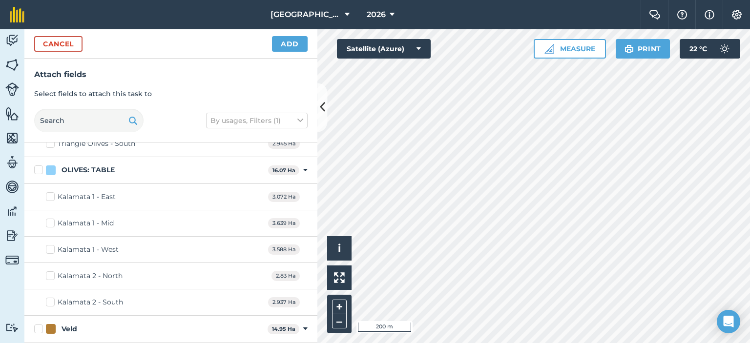
click at [107, 192] on div "Kalamata 1 - East" at bounding box center [87, 197] width 58 height 10
click at [52, 192] on input "Kalamata 1 - East" at bounding box center [49, 195] width 6 height 6
checkbox input "true"
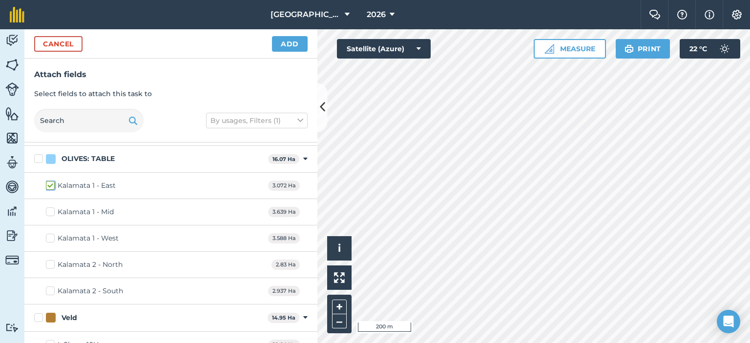
scroll to position [747, 0]
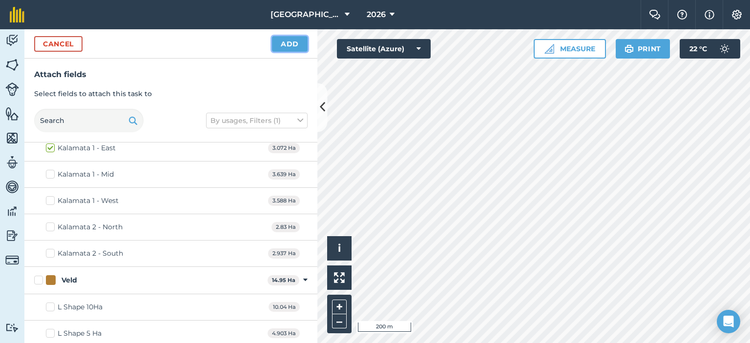
click at [297, 45] on button "Add" at bounding box center [290, 44] width 36 height 16
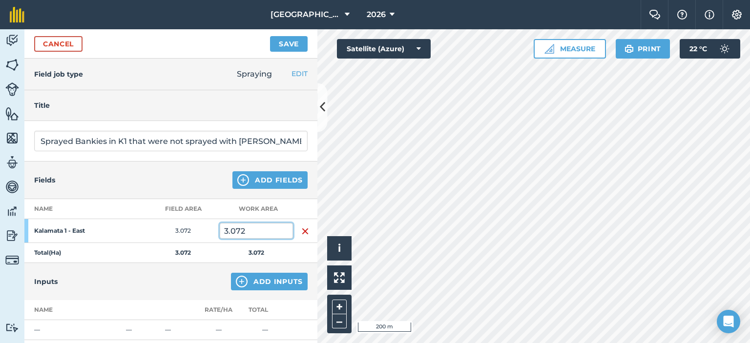
click at [251, 231] on input "3.072" at bounding box center [256, 231] width 73 height 16
type input "3"
type input "0.34"
click at [197, 281] on div "Inputs Add Inputs" at bounding box center [170, 281] width 293 height 37
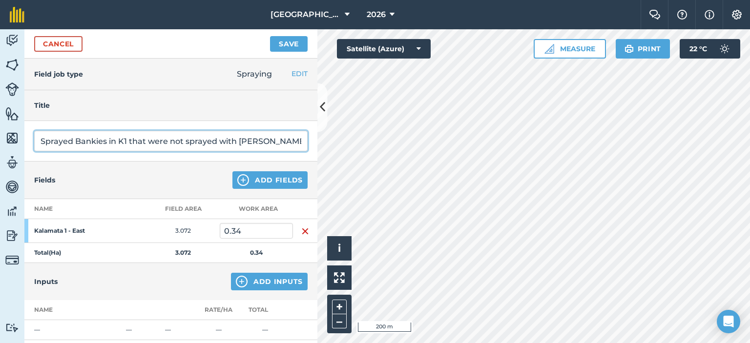
click at [264, 142] on input "Sprayed Bankies in K1 that were not sprayed with [PERSON_NAME]." at bounding box center [170, 141] width 273 height 20
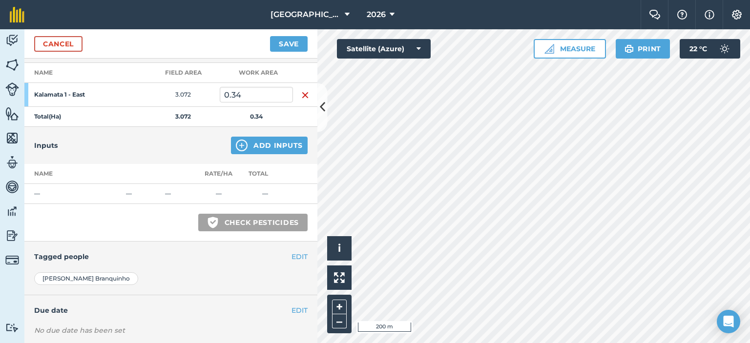
scroll to position [146, 0]
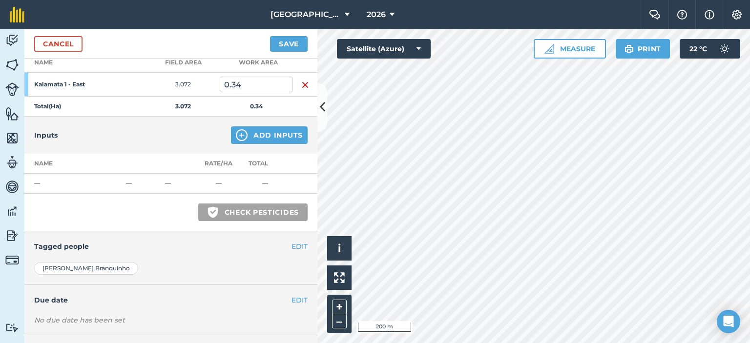
type input "Sprayed Bankies in K1 row 151 - 160 that were not sprayed with [PERSON_NAME]."
click at [243, 208] on button "Green shield with white tick Check pesticides" at bounding box center [252, 212] width 109 height 18
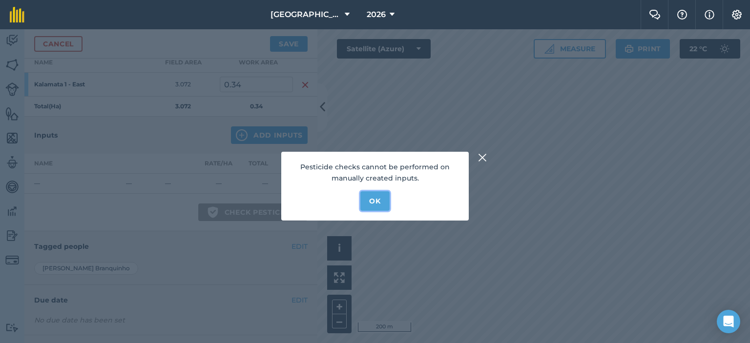
click at [382, 203] on button "OK" at bounding box center [374, 201] width 29 height 20
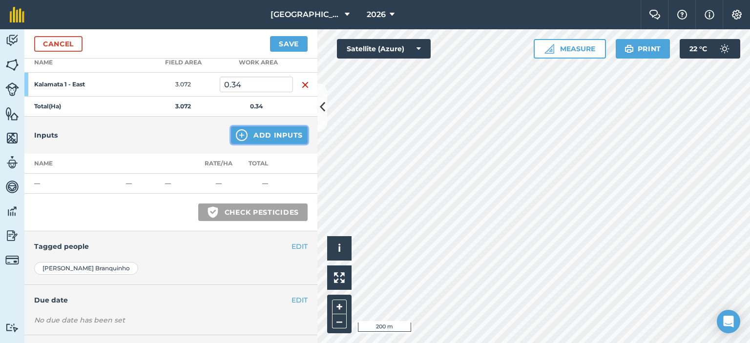
click at [278, 130] on button "Add Inputs" at bounding box center [269, 135] width 77 height 18
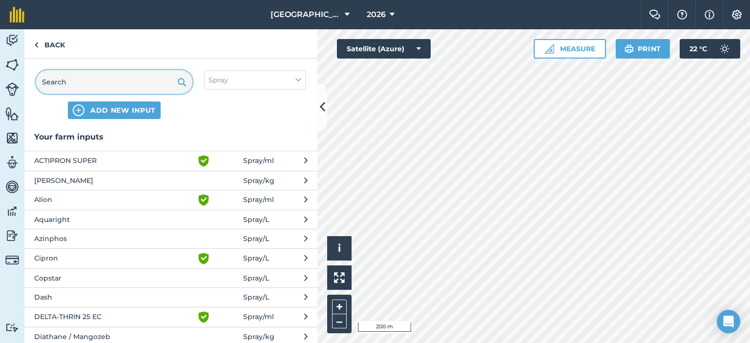
click at [158, 81] on input "text" at bounding box center [114, 81] width 156 height 23
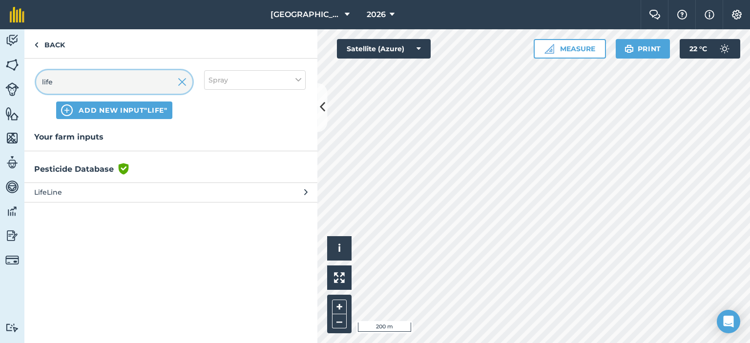
type input "life"
click at [150, 190] on span "LifeLine" at bounding box center [114, 192] width 160 height 11
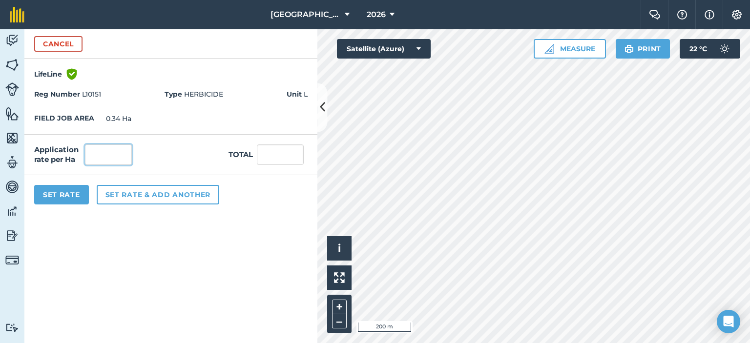
click at [125, 156] on input "text" at bounding box center [108, 154] width 47 height 20
type input "5.4"
type input "1.836"
click at [161, 150] on div "Application rate per Ha 5.4 Total 1.836" at bounding box center [170, 155] width 293 height 41
click at [123, 190] on button "Set rate & add another" at bounding box center [158, 195] width 122 height 20
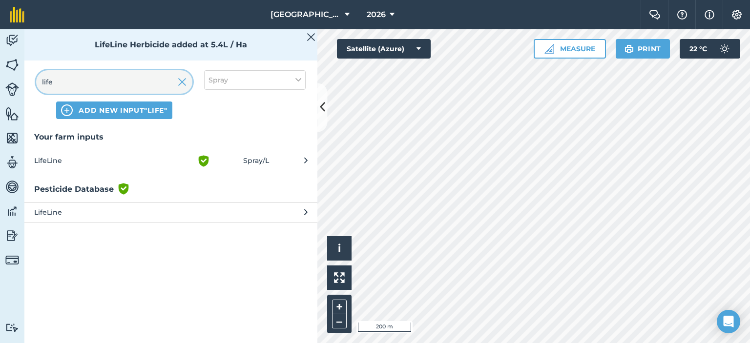
click at [103, 85] on input "life" at bounding box center [114, 81] width 156 height 23
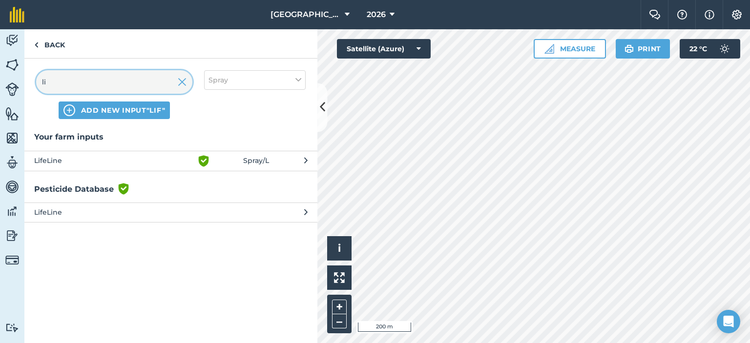
type input "l"
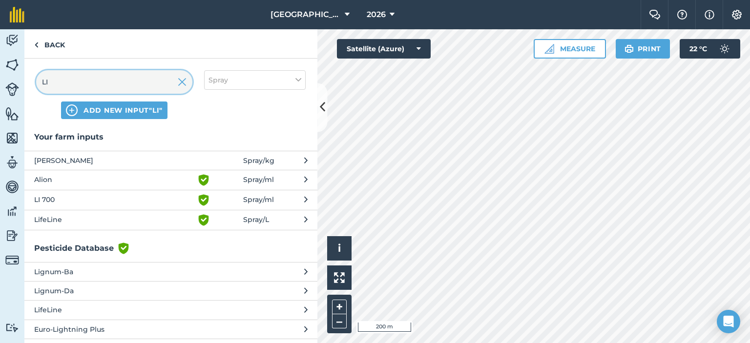
type input "LI"
click at [142, 198] on span "LI 700" at bounding box center [114, 200] width 160 height 12
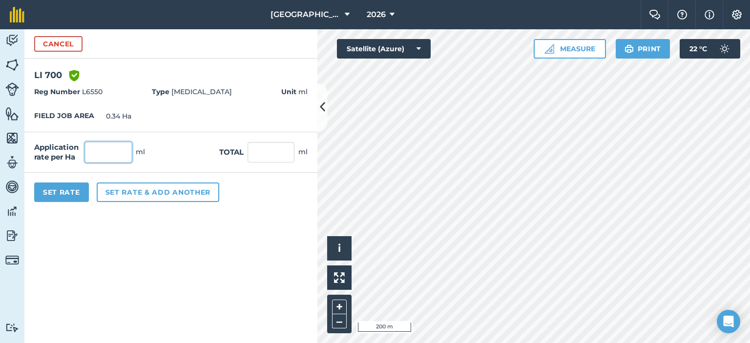
click at [105, 151] on input "text" at bounding box center [108, 152] width 47 height 20
type input "100"
type input "34"
click at [190, 278] on form "Cancel LI 700 Green shield with white tick Reg Number L6550 Type [MEDICAL_DATA]…" at bounding box center [170, 186] width 293 height 314
click at [115, 154] on input "100" at bounding box center [108, 152] width 47 height 20
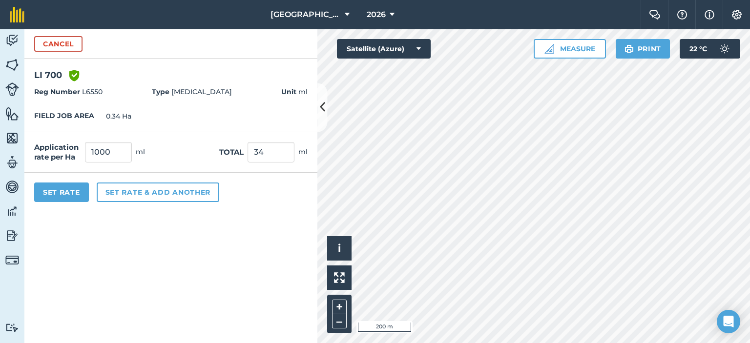
type input "1,000"
type input "340"
click at [114, 259] on form "Cancel LI 700 Green shield with white tick Reg Number L6550 Type [MEDICAL_DATA]…" at bounding box center [170, 186] width 293 height 314
click at [122, 193] on button "Set rate & add another" at bounding box center [158, 193] width 122 height 20
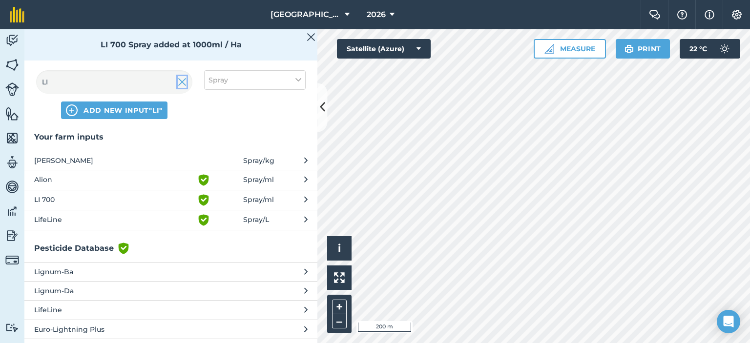
click at [183, 85] on img at bounding box center [182, 82] width 9 height 12
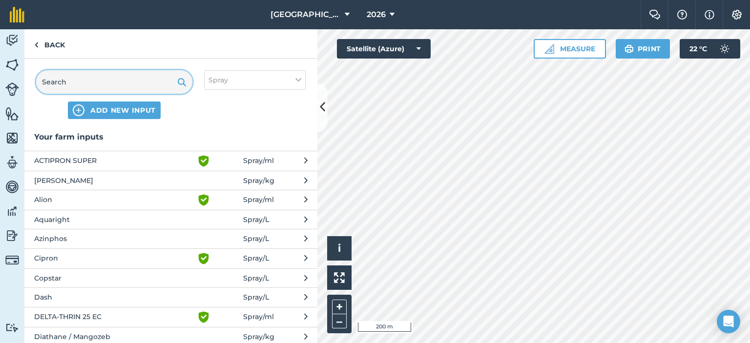
click at [116, 84] on input "text" at bounding box center [114, 81] width 156 height 23
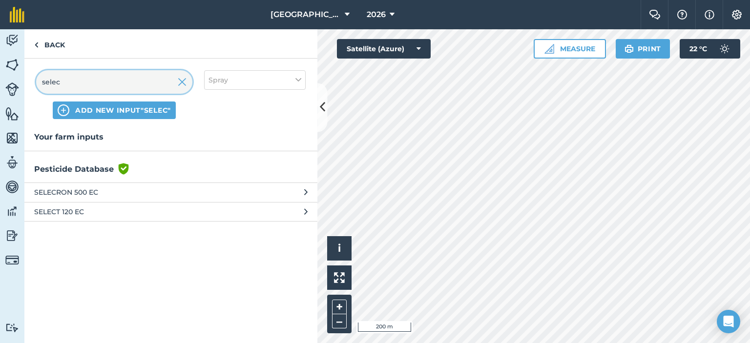
type input "selec"
click at [130, 208] on span "SELECT 120 EC" at bounding box center [114, 211] width 160 height 11
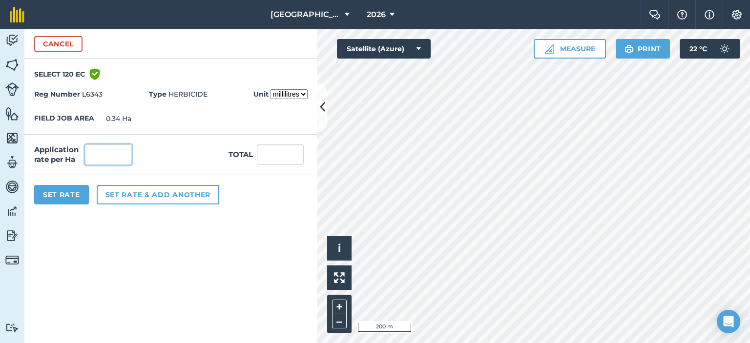
click at [116, 157] on input "text" at bounding box center [108, 154] width 47 height 20
type input "2"
type input "0.68"
click at [109, 221] on form "Cancel SELECT 120 [PERSON_NAME] shield with white tick Reg Number L6343 Type HE…" at bounding box center [170, 186] width 293 height 314
click at [75, 193] on button "Set Rate" at bounding box center [61, 195] width 55 height 20
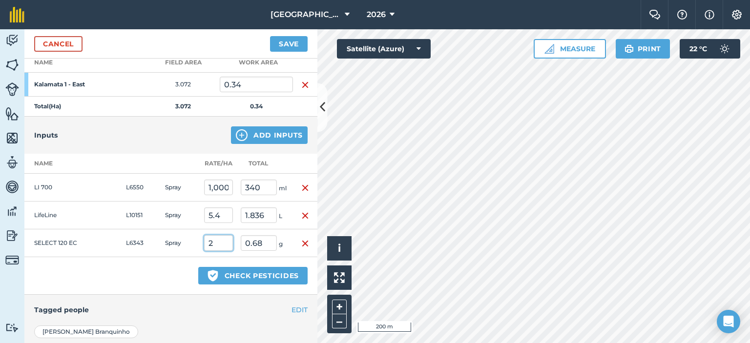
click at [220, 240] on input "2" at bounding box center [218, 243] width 29 height 16
click at [229, 273] on button "Green shield with white tick Check pesticides" at bounding box center [252, 276] width 109 height 18
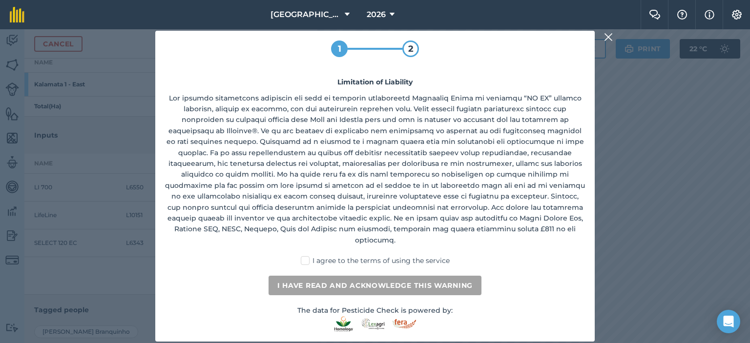
click at [611, 40] on img at bounding box center [608, 37] width 9 height 12
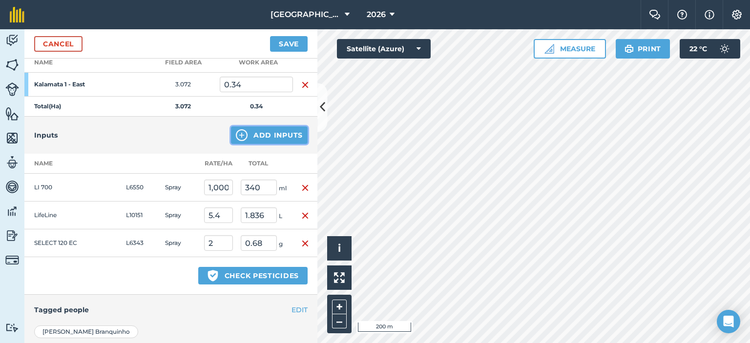
click at [268, 133] on button "Add Inputs" at bounding box center [269, 135] width 77 height 18
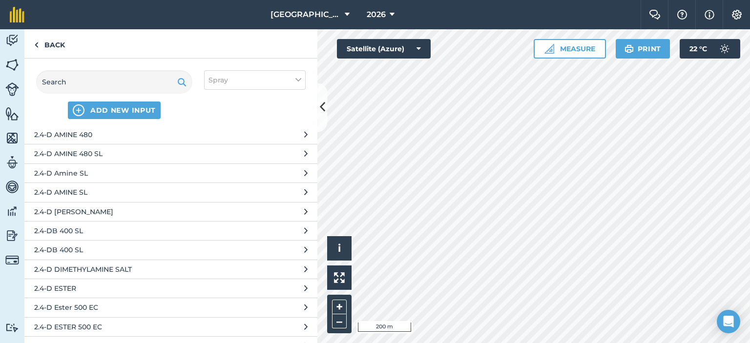
scroll to position [976, 0]
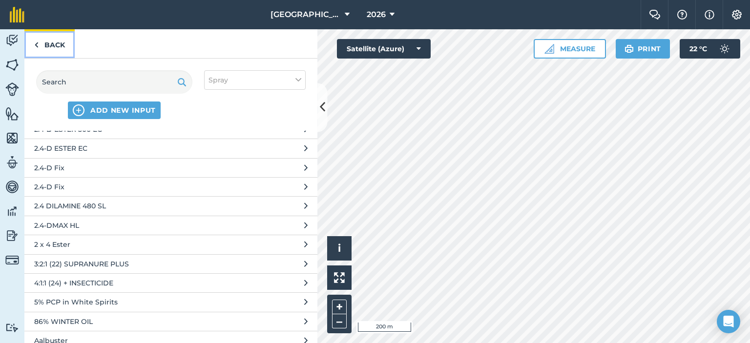
click at [50, 41] on link "Back" at bounding box center [49, 43] width 50 height 29
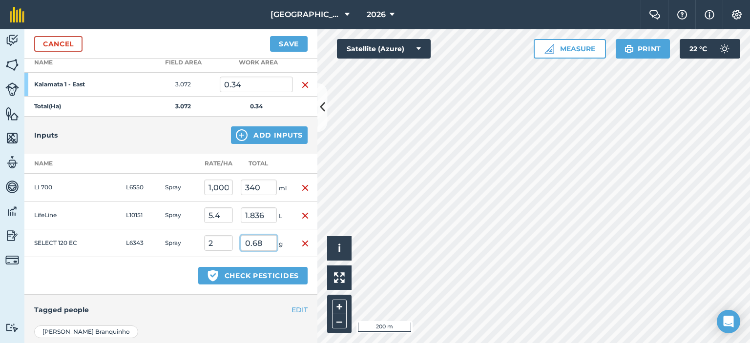
click at [263, 241] on input "0.68" at bounding box center [259, 243] width 36 height 16
type input "0"
click at [224, 243] on input "0" at bounding box center [218, 243] width 29 height 16
type input "20"
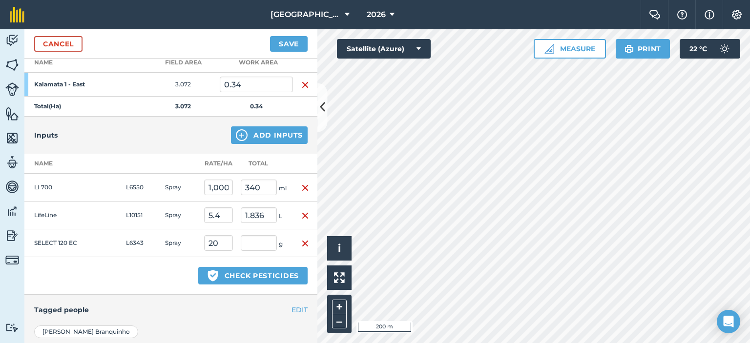
type input "6.8"
click at [216, 296] on div "EDIT Tagged people" at bounding box center [170, 310] width 293 height 30
click at [301, 244] on img "button" at bounding box center [305, 244] width 8 height 12
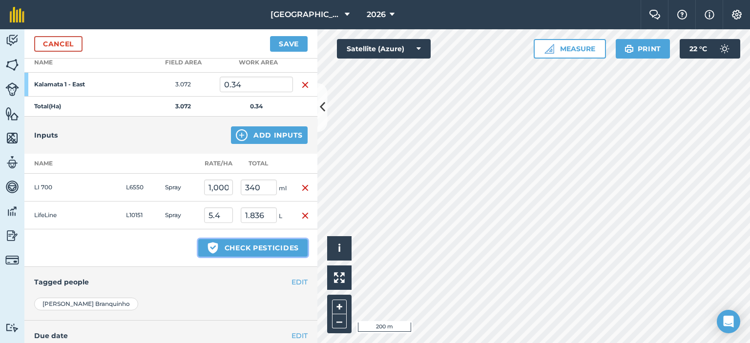
click at [278, 246] on button "Green shield with white tick Check pesticides" at bounding box center [252, 248] width 109 height 18
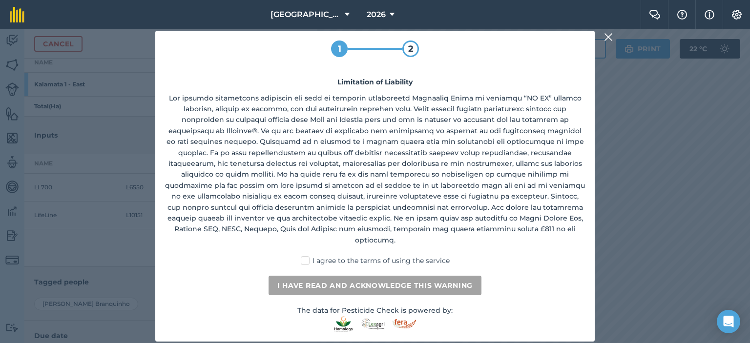
click at [610, 40] on img at bounding box center [608, 37] width 9 height 12
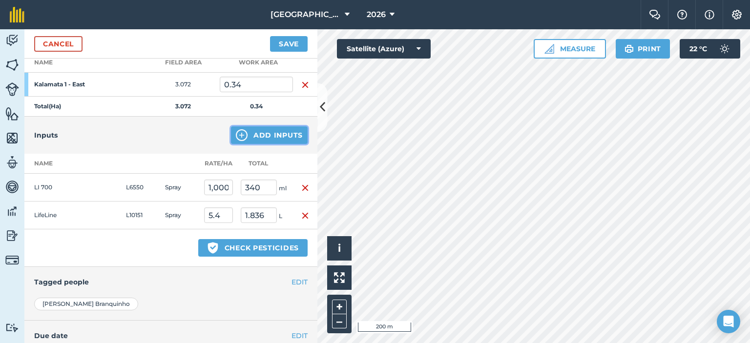
click at [265, 132] on button "Add Inputs" at bounding box center [269, 135] width 77 height 18
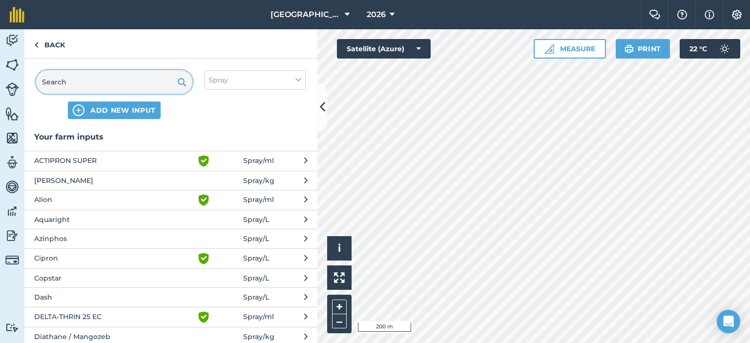
click at [148, 80] on input "text" at bounding box center [114, 81] width 156 height 23
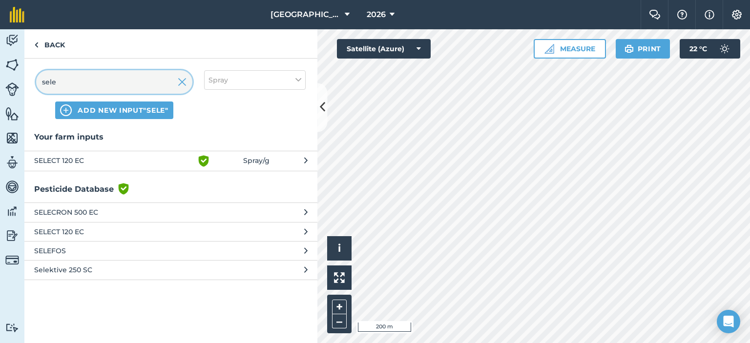
type input "sele"
click at [152, 160] on span "SELECT 120 EC" at bounding box center [114, 161] width 160 height 12
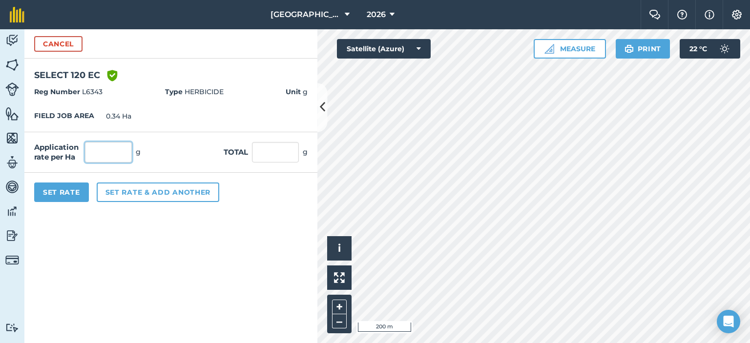
click at [119, 154] on input "text" at bounding box center [108, 152] width 47 height 20
click at [263, 150] on input "text" at bounding box center [275, 152] width 47 height 20
type input "75"
type input "220.588"
click at [103, 218] on form "Cancel SELECT 120 [PERSON_NAME] shield with white tick Reg Number L6343 Type HE…" at bounding box center [170, 186] width 293 height 314
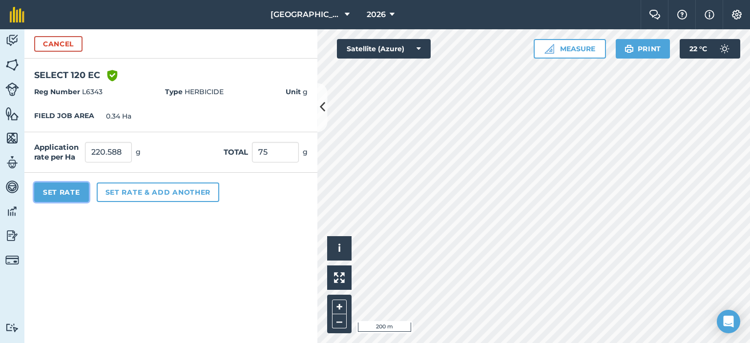
click at [72, 194] on button "Set Rate" at bounding box center [61, 193] width 55 height 20
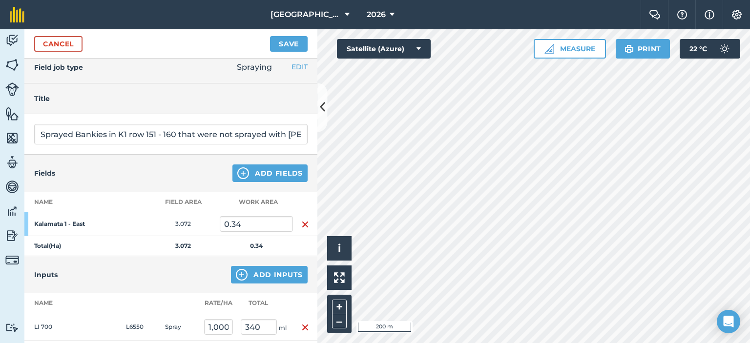
scroll to position [0, 0]
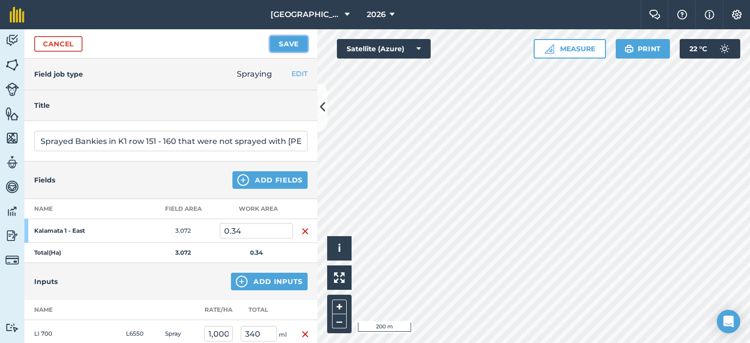
click at [283, 41] on button "Save" at bounding box center [289, 44] width 38 height 16
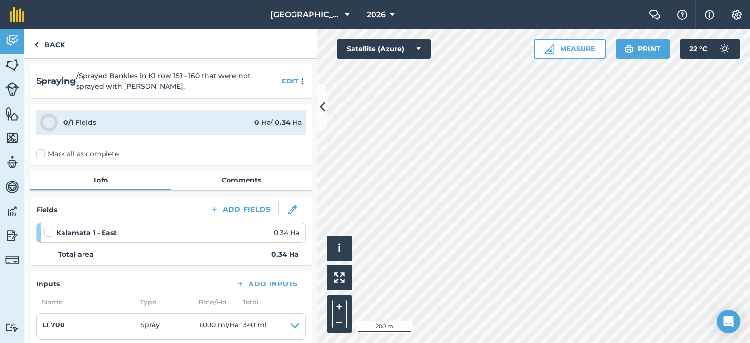
click at [43, 153] on label "Mark all as complete" at bounding box center [77, 154] width 82 height 10
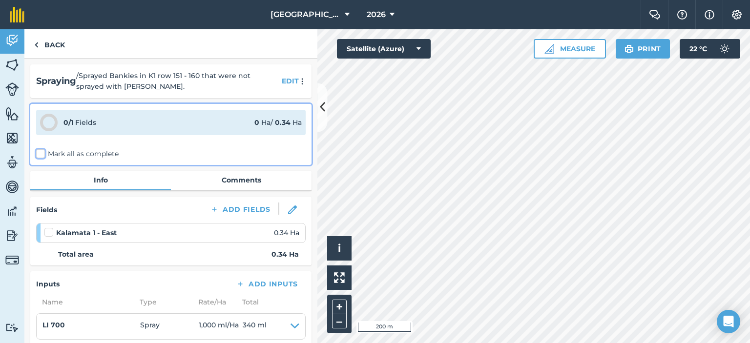
click at [42, 153] on input "Mark all as complete" at bounding box center [39, 152] width 6 height 6
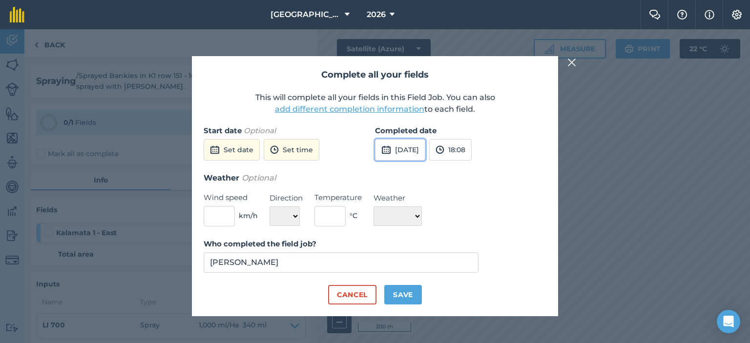
click at [412, 152] on button "[DATE]" at bounding box center [400, 149] width 50 height 21
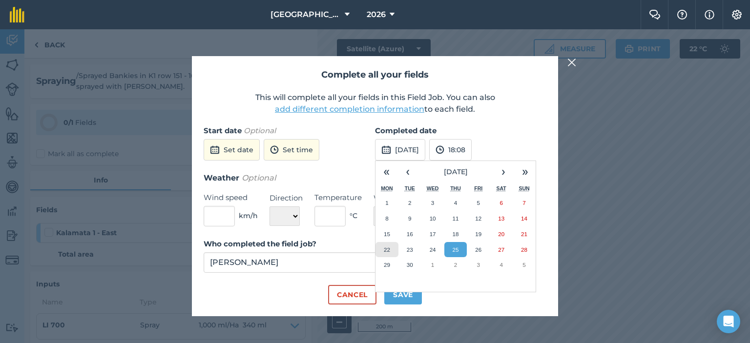
click at [388, 247] on abbr "22" at bounding box center [387, 249] width 6 height 6
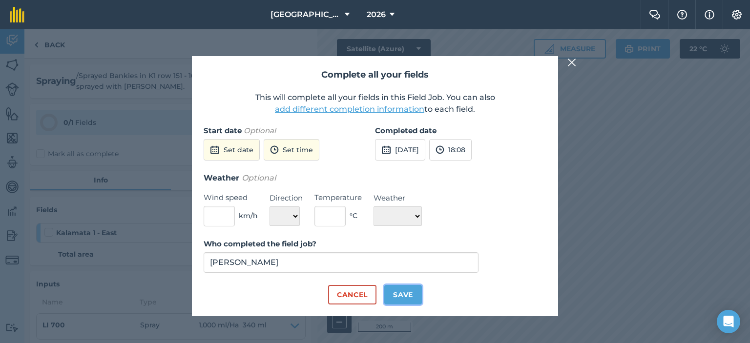
click at [395, 290] on button "Save" at bounding box center [403, 295] width 38 height 20
checkbox input "true"
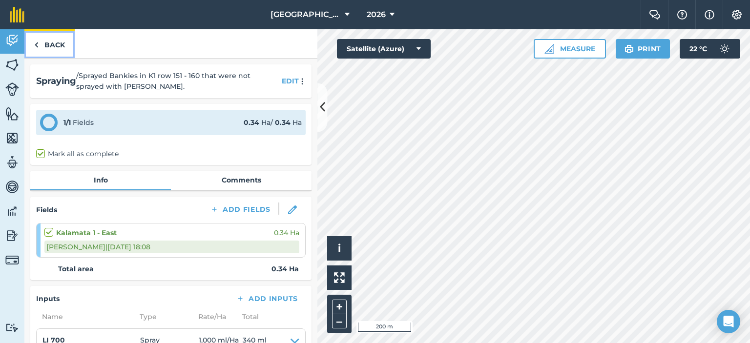
click at [59, 39] on link "Back" at bounding box center [49, 43] width 50 height 29
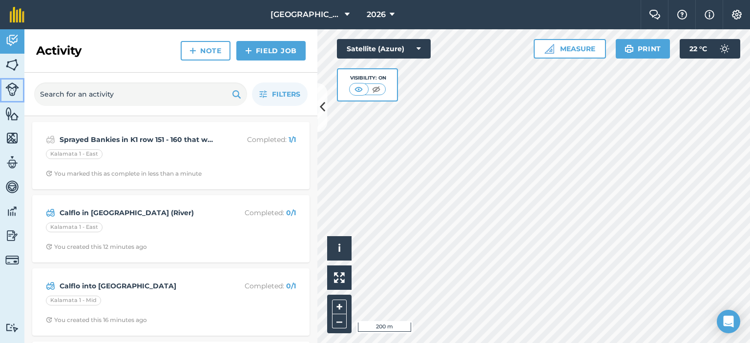
click at [9, 86] on img at bounding box center [12, 89] width 14 height 14
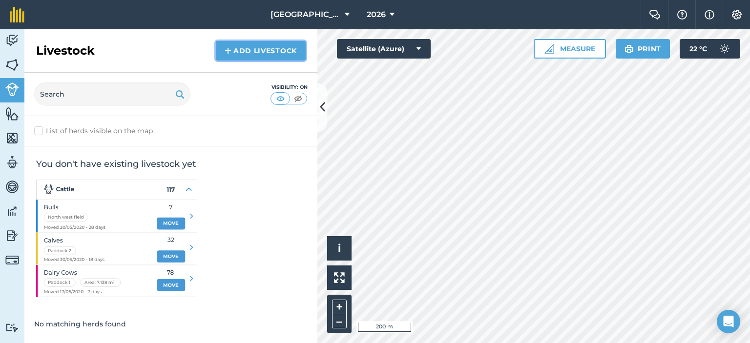
click at [244, 51] on link "Add Livestock" at bounding box center [261, 51] width 90 height 20
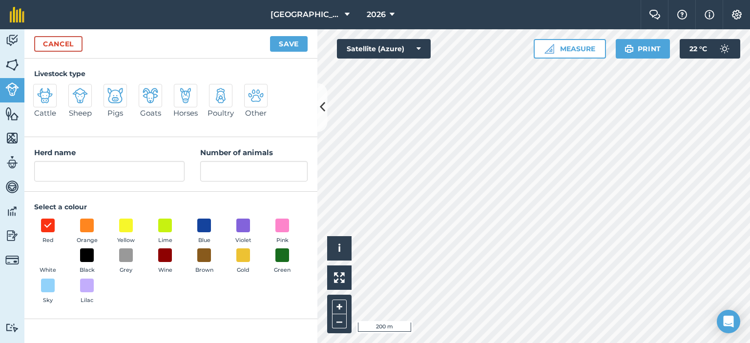
click at [53, 94] on div at bounding box center [44, 95] width 23 height 23
click at [41, 90] on input "Cattle" at bounding box center [37, 87] width 6 height 6
radio input "true"
type input "Cattle"
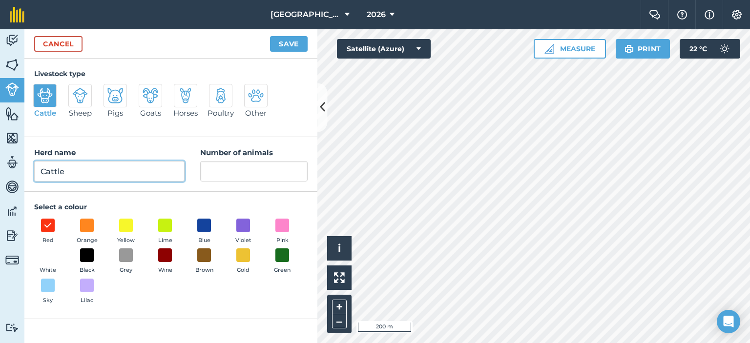
click at [99, 177] on input "Cattle" at bounding box center [109, 171] width 150 height 20
drag, startPoint x: 99, startPoint y: 177, endPoint x: 35, endPoint y: 176, distance: 64.4
click at [35, 176] on input "Cattle" at bounding box center [109, 171] width 150 height 20
type input "Nguni herd 1"
click at [231, 322] on div "Livestock type Cattle Sheep Pigs Goats Horses Poultry Other Herd name Nguni her…" at bounding box center [170, 201] width 293 height 285
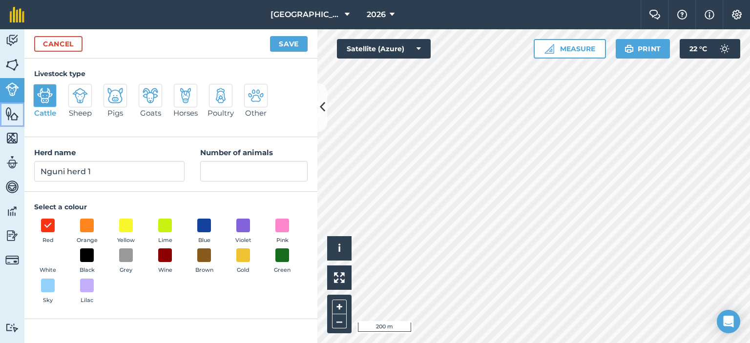
click at [8, 112] on img at bounding box center [12, 113] width 14 height 15
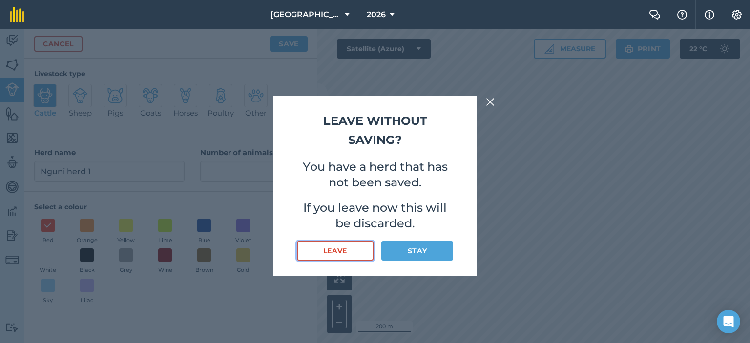
click at [349, 250] on button "Leave" at bounding box center [335, 251] width 77 height 20
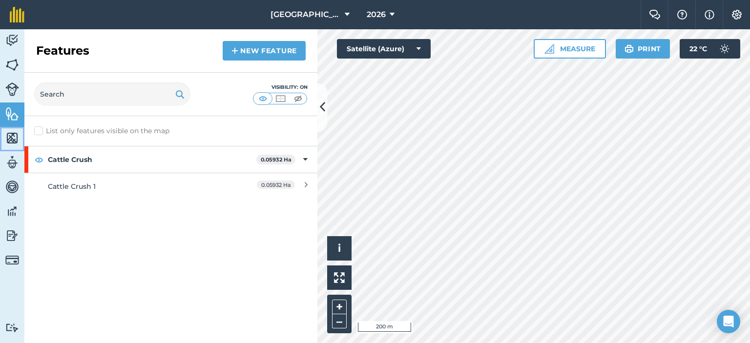
click at [5, 135] on img at bounding box center [12, 138] width 14 height 15
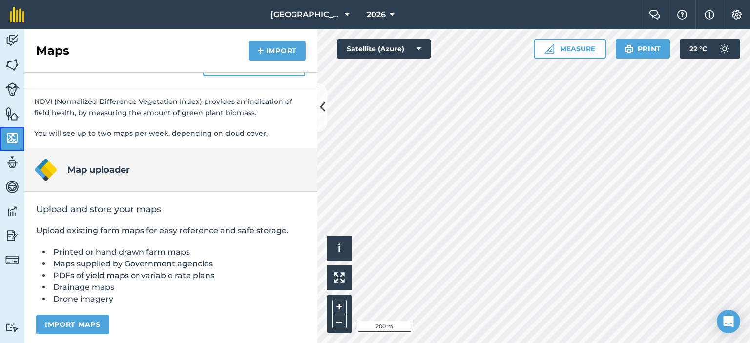
scroll to position [207, 0]
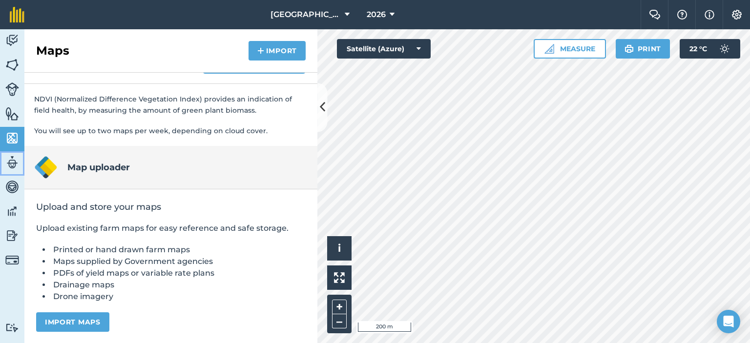
click at [6, 163] on img at bounding box center [12, 162] width 14 height 15
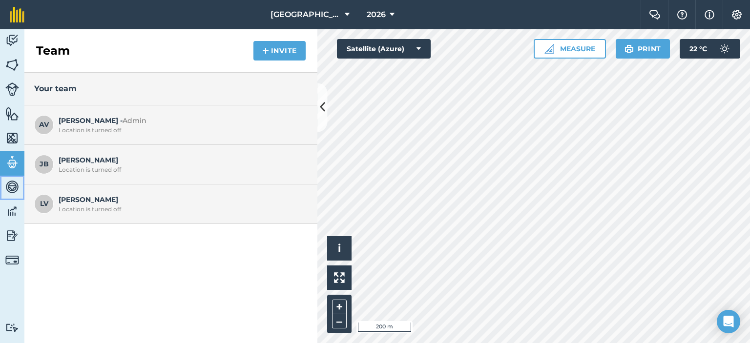
click at [10, 189] on img at bounding box center [12, 187] width 14 height 15
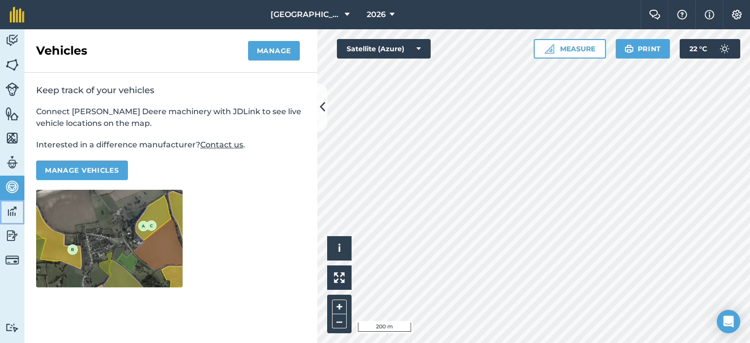
click at [18, 210] on img at bounding box center [12, 211] width 14 height 15
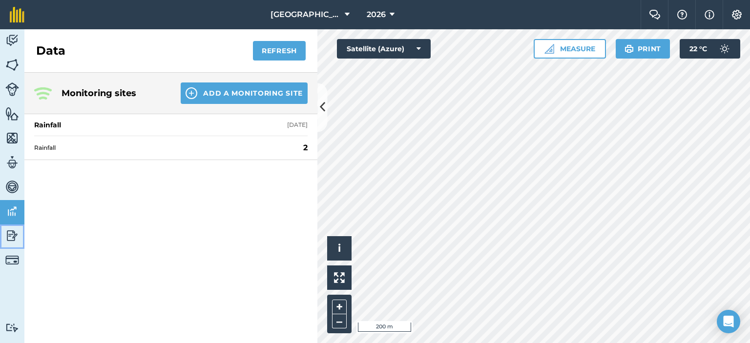
click at [13, 232] on img at bounding box center [12, 235] width 14 height 15
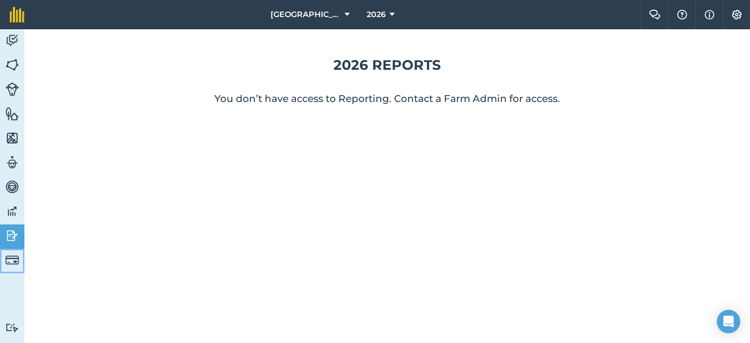
click at [11, 251] on link "Billing" at bounding box center [12, 261] width 24 height 24
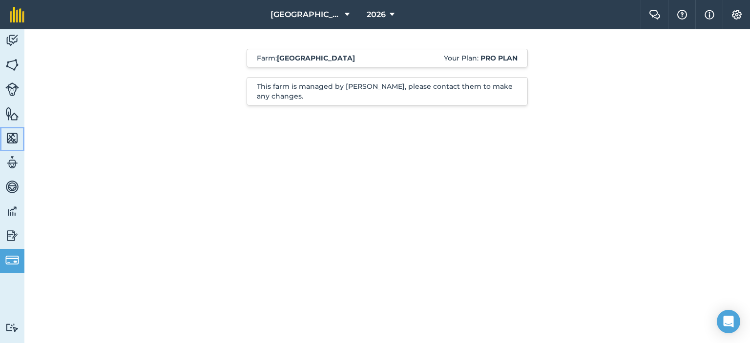
click at [8, 143] on img at bounding box center [12, 138] width 14 height 15
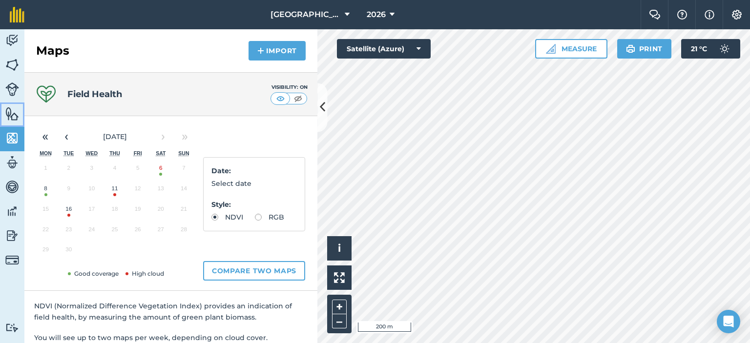
click at [14, 117] on img at bounding box center [12, 113] width 14 height 15
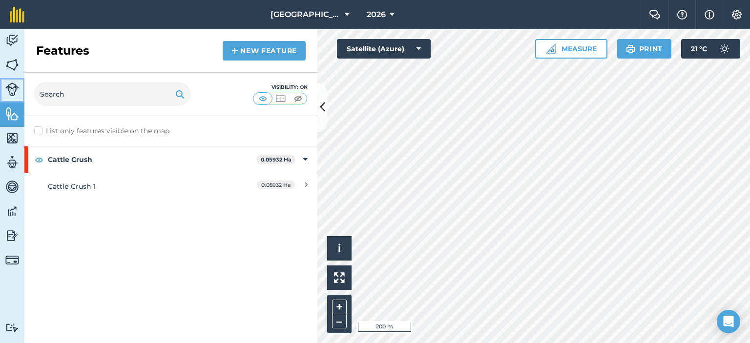
click at [0, 95] on link "Livestock" at bounding box center [12, 90] width 24 height 24
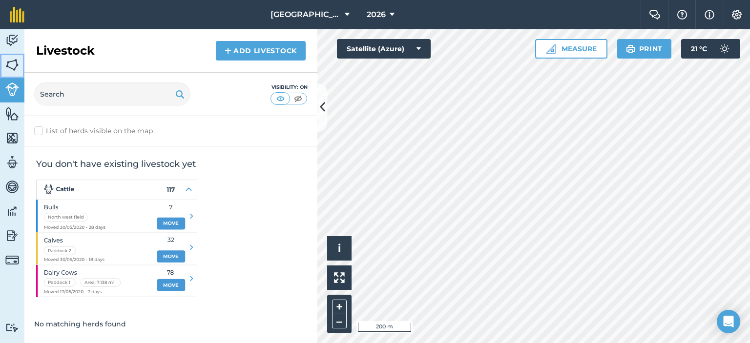
click at [15, 70] on img at bounding box center [12, 65] width 14 height 15
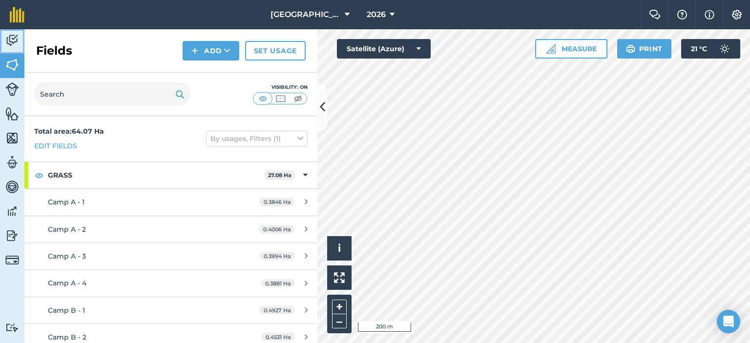
click at [2, 43] on link "Activity" at bounding box center [12, 41] width 24 height 24
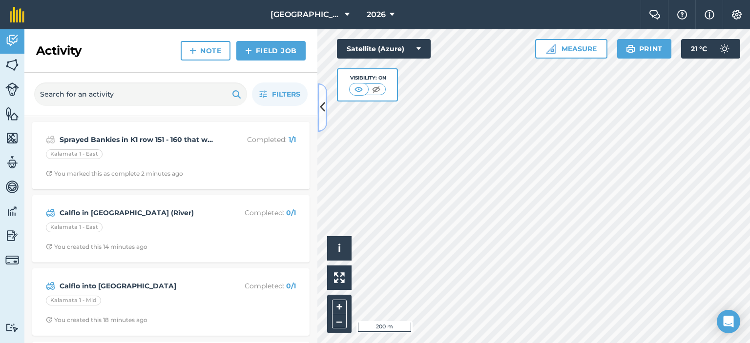
click at [323, 106] on icon at bounding box center [322, 107] width 5 height 17
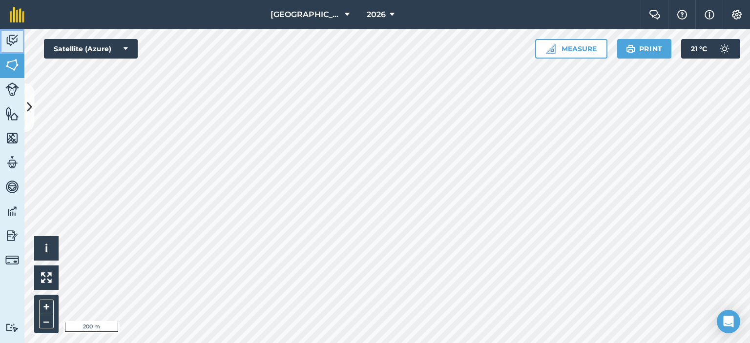
click at [6, 39] on img at bounding box center [12, 40] width 14 height 15
click at [82, 87] on img at bounding box center [83, 89] width 12 height 10
click at [61, 89] on img at bounding box center [66, 89] width 12 height 10
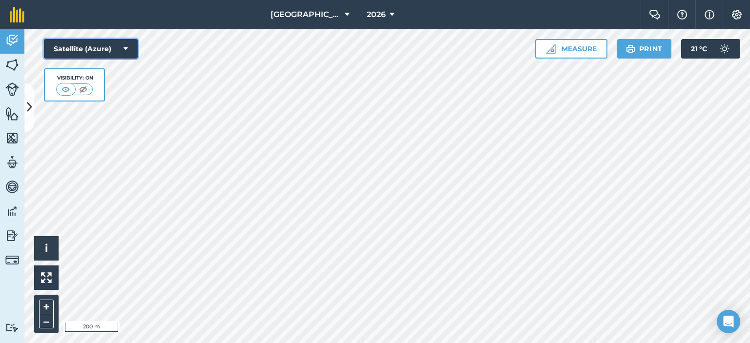
click at [111, 48] on button "Satellite (Azure)" at bounding box center [91, 49] width 94 height 20
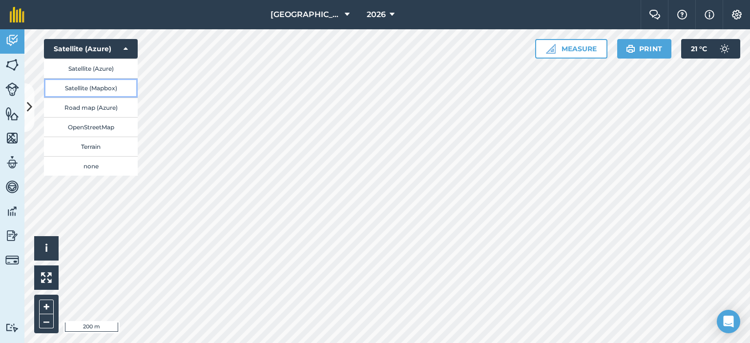
click at [115, 88] on button "Satellite (Mapbox)" at bounding box center [91, 88] width 94 height 20
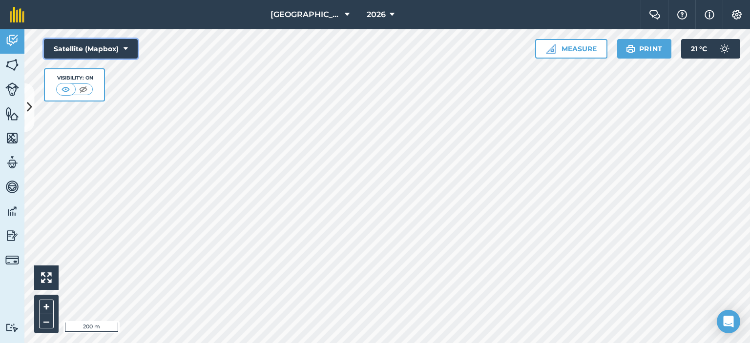
click at [121, 48] on button "Satellite (Mapbox)" at bounding box center [91, 49] width 94 height 20
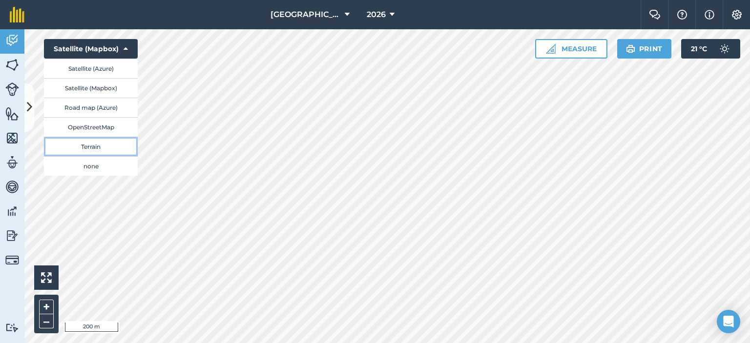
click at [103, 148] on button "Terrain" at bounding box center [91, 147] width 94 height 20
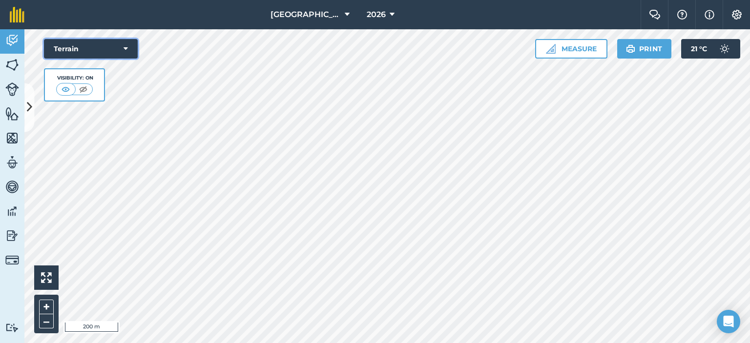
click at [108, 52] on button "Terrain" at bounding box center [91, 49] width 94 height 20
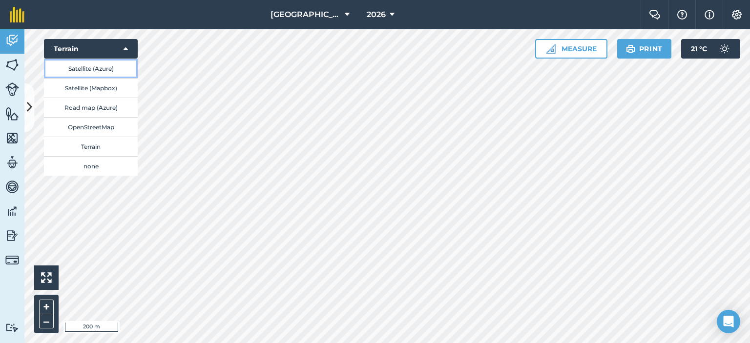
click at [102, 65] on button "Satellite (Azure)" at bounding box center [91, 69] width 94 height 20
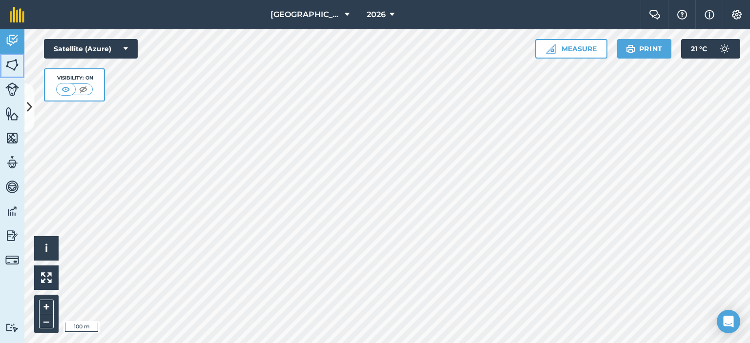
click at [13, 64] on img at bounding box center [12, 65] width 14 height 15
click at [19, 39] on link "Activity" at bounding box center [12, 41] width 24 height 24
click at [10, 62] on img at bounding box center [12, 65] width 14 height 15
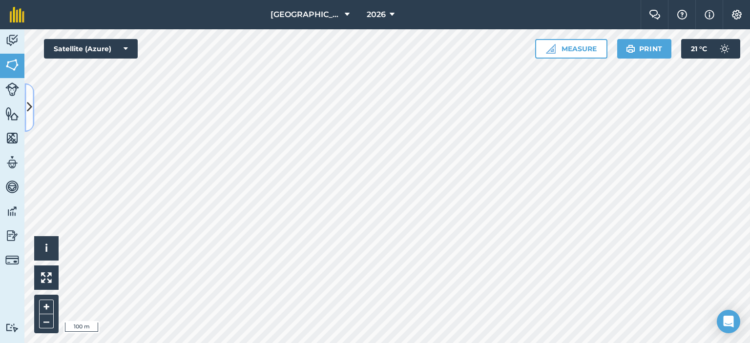
click at [32, 101] on icon at bounding box center [29, 107] width 5 height 17
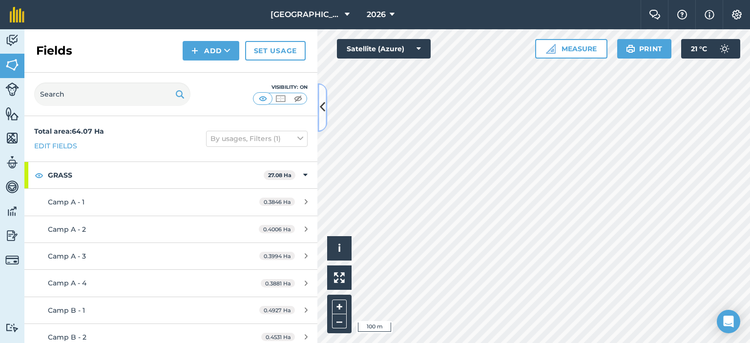
click at [322, 103] on icon at bounding box center [322, 107] width 5 height 17
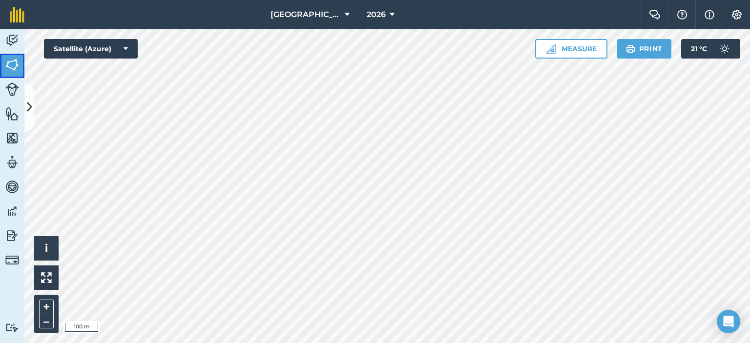
click at [14, 66] on img at bounding box center [12, 65] width 14 height 15
click at [16, 65] on img at bounding box center [12, 65] width 14 height 15
click at [12, 39] on img at bounding box center [12, 40] width 14 height 15
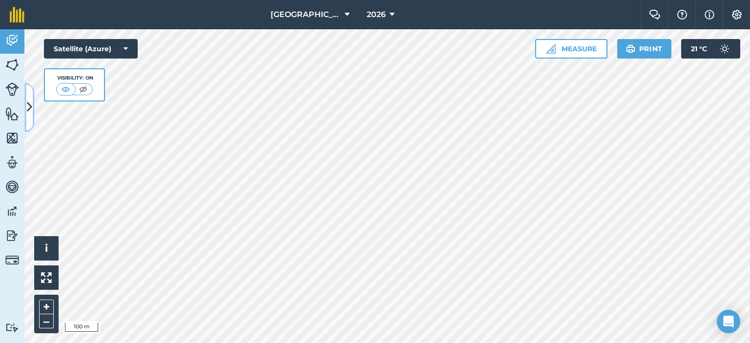
click at [29, 99] on icon at bounding box center [29, 107] width 5 height 17
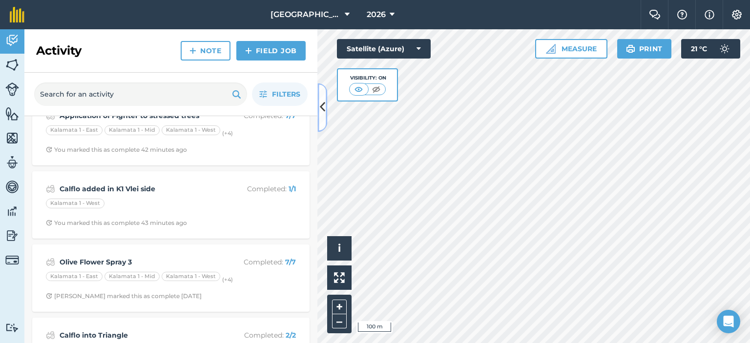
scroll to position [390, 0]
